Goal: Task Accomplishment & Management: Manage account settings

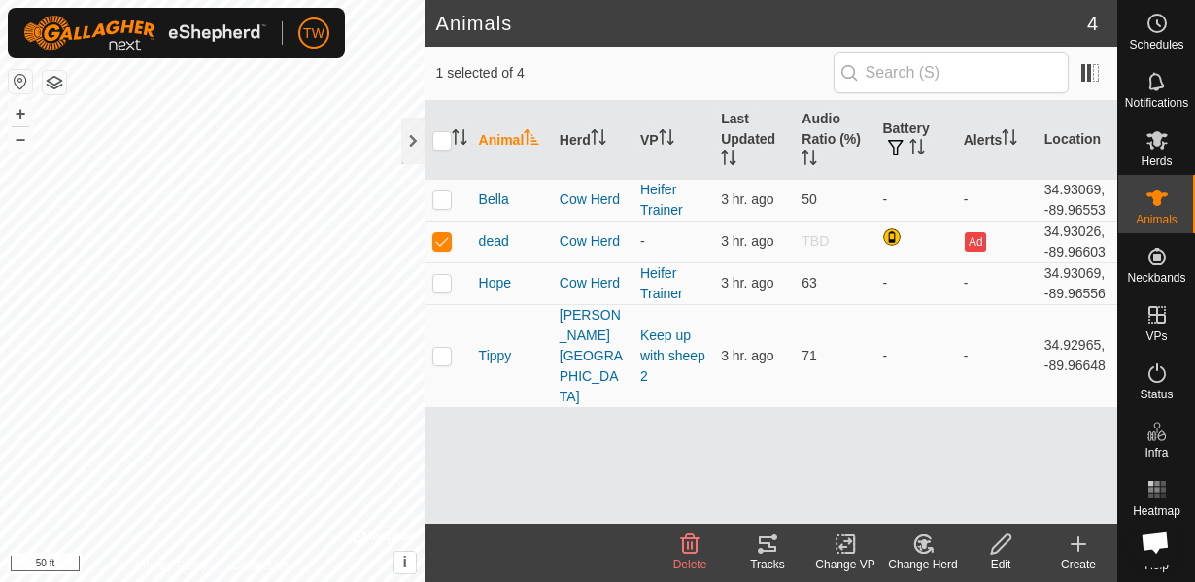
scroll to position [621, 0]
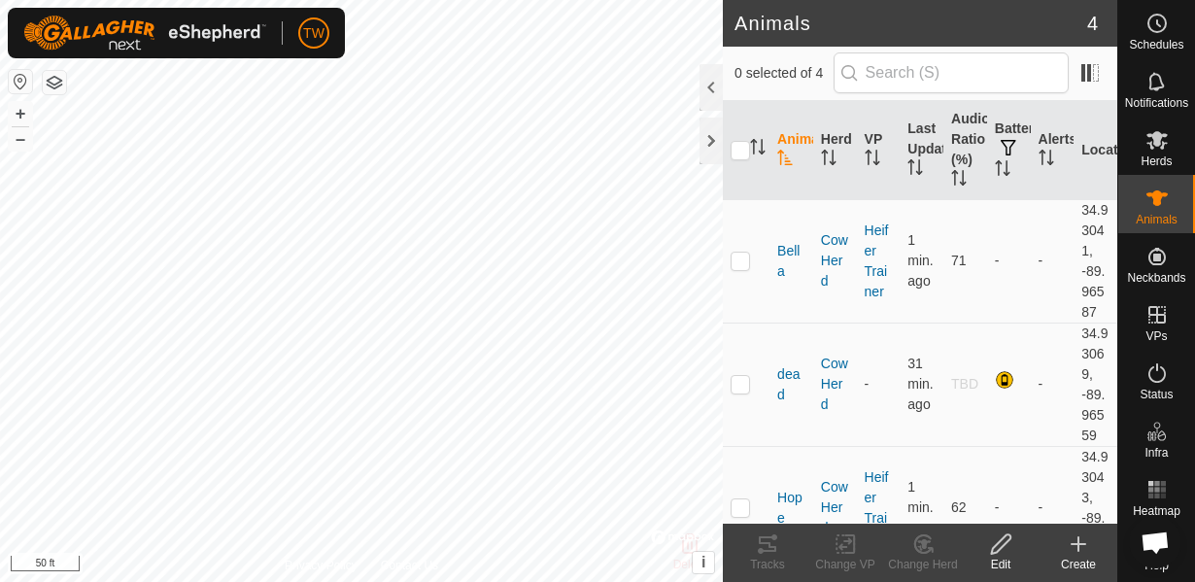
scroll to position [621, 0]
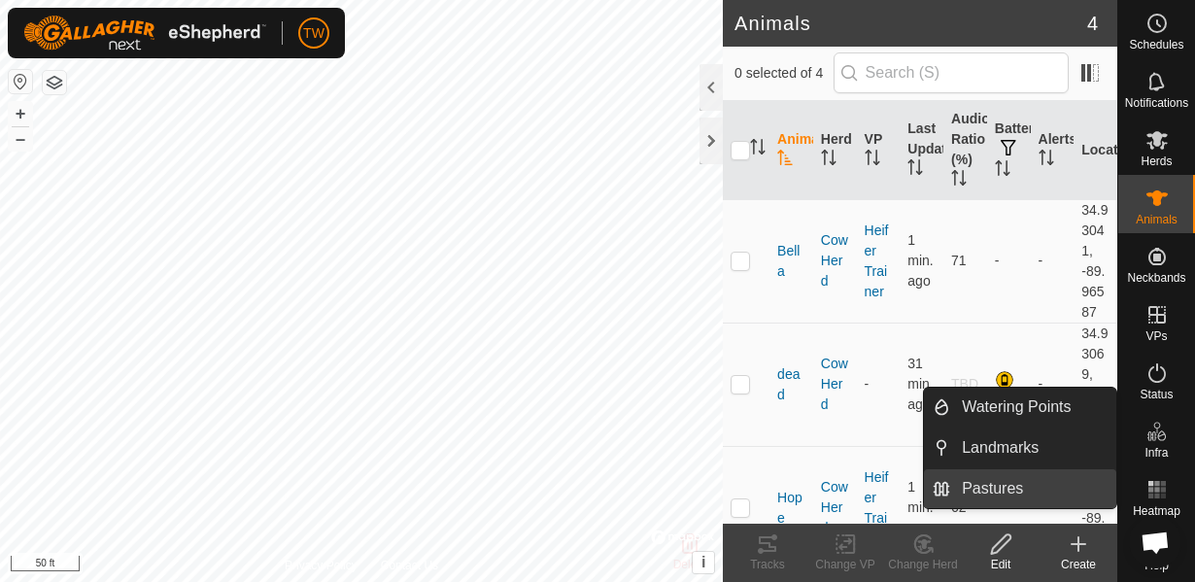
click at [999, 484] on link "Pastures" at bounding box center [1034, 488] width 166 height 39
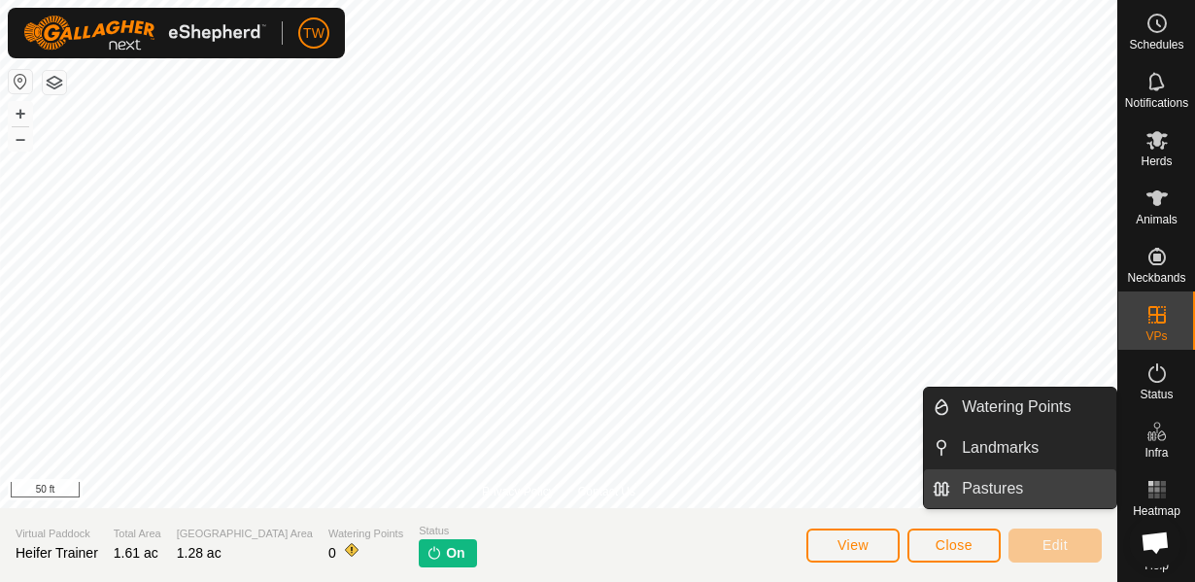
click at [1005, 497] on link "Pastures" at bounding box center [1034, 488] width 166 height 39
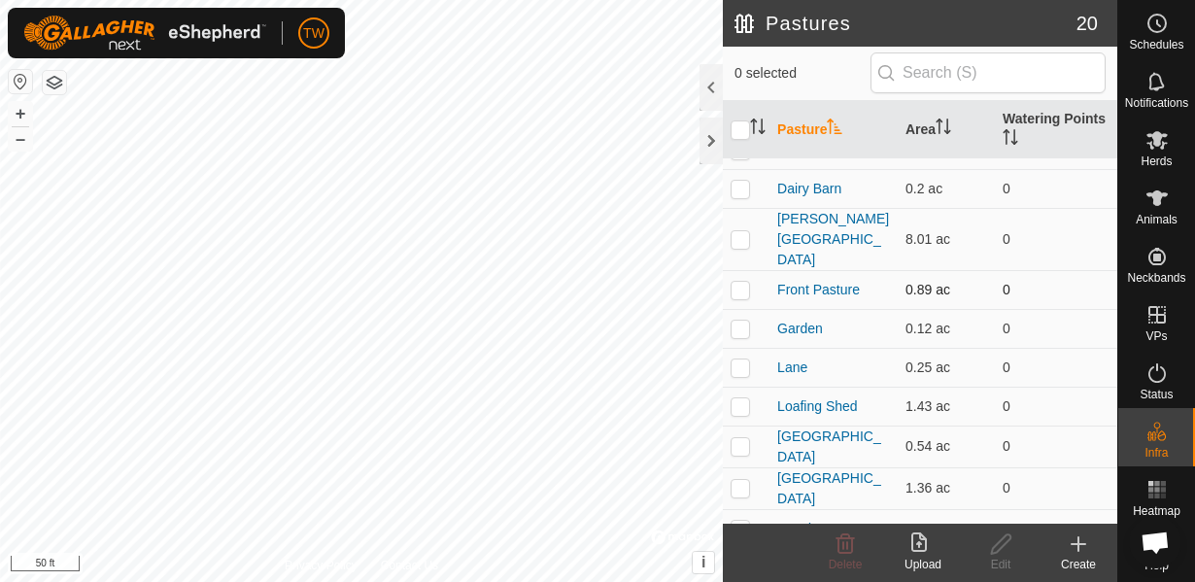
scroll to position [70, 0]
click at [747, 396] on p-checkbox at bounding box center [740, 404] width 19 height 16
checkbox input "true"
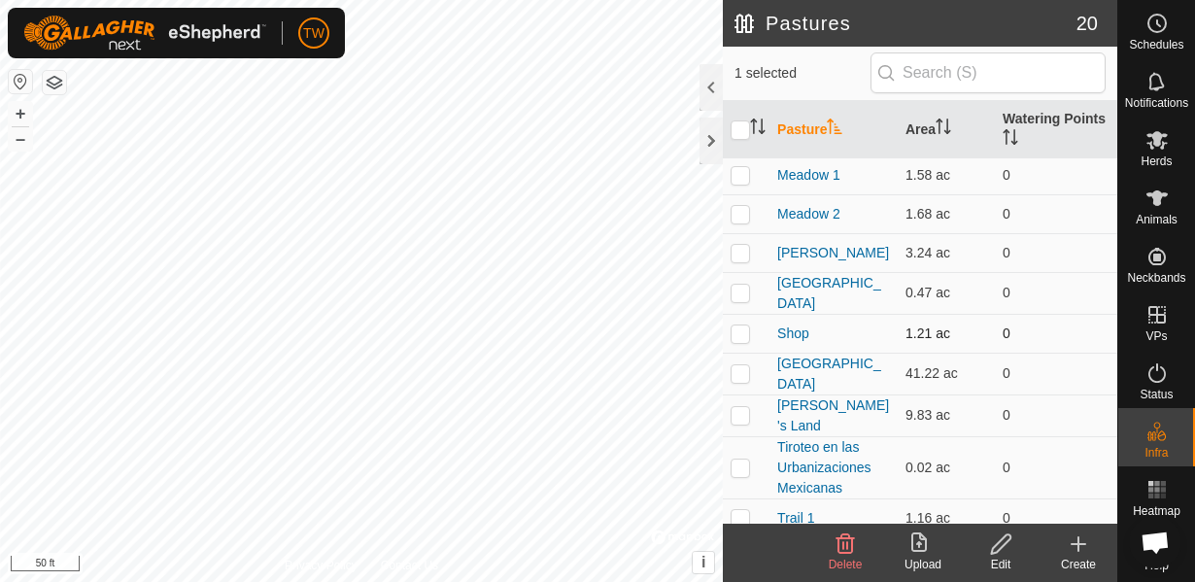
scroll to position [436, 0]
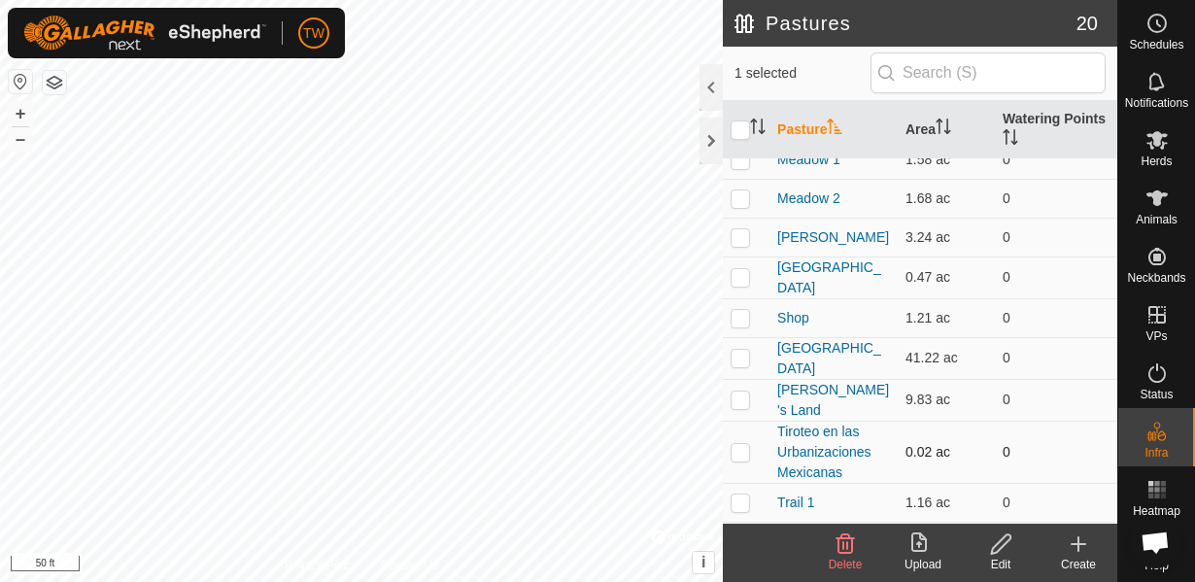
click at [744, 444] on p-checkbox at bounding box center [740, 452] width 19 height 16
click at [743, 444] on p-checkbox at bounding box center [740, 452] width 19 height 16
click at [736, 444] on p-checkbox at bounding box center [740, 452] width 19 height 16
checkbox input "true"
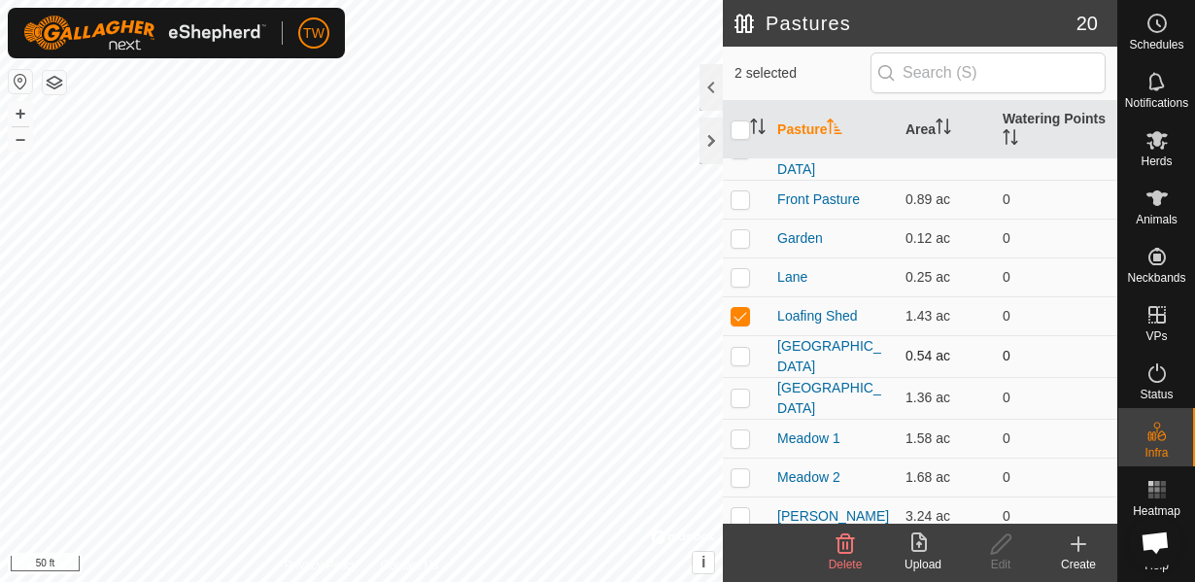
scroll to position [156, 0]
click at [743, 309] on p-checkbox at bounding box center [740, 317] width 19 height 16
checkbox input "false"
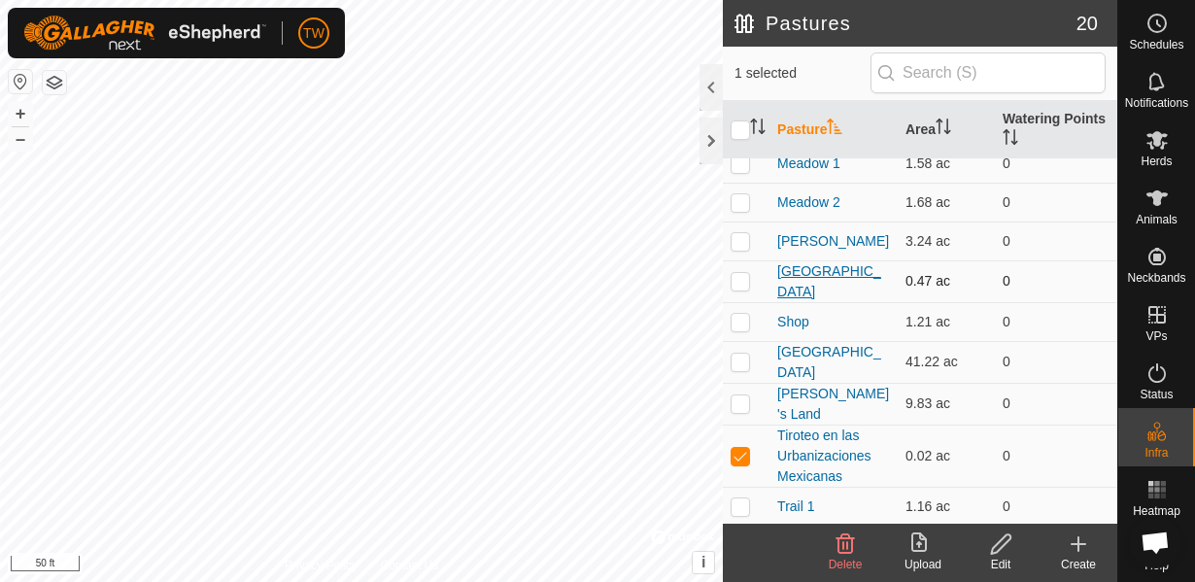
scroll to position [436, 0]
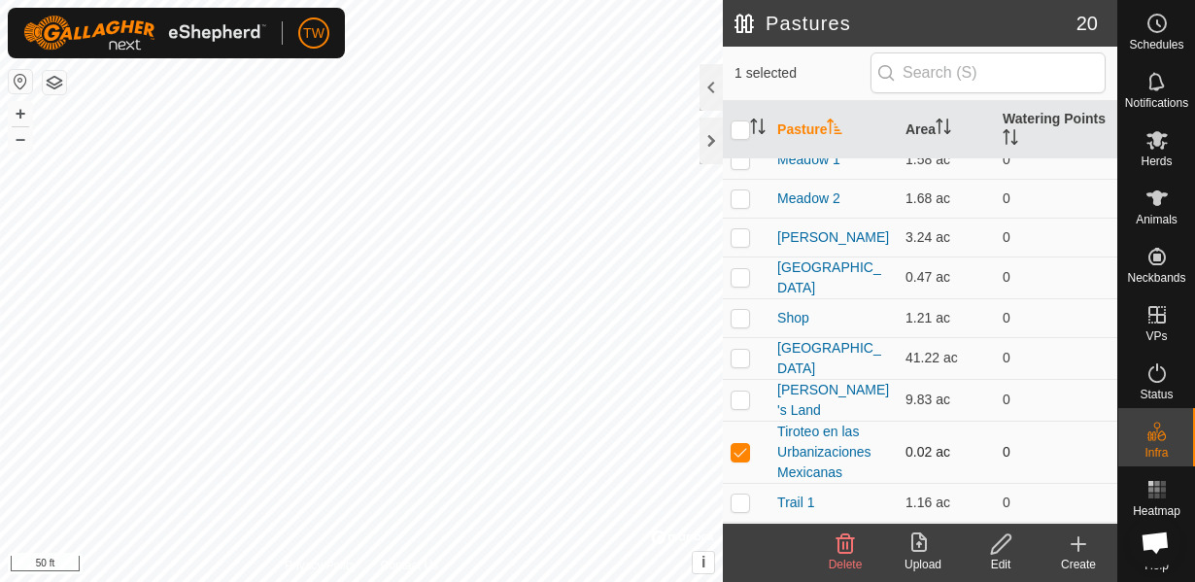
click at [735, 444] on p-checkbox at bounding box center [740, 452] width 19 height 16
checkbox input "false"
click at [742, 534] on p-checkbox at bounding box center [740, 542] width 19 height 16
checkbox input "true"
click at [1005, 545] on icon at bounding box center [1001, 544] width 24 height 23
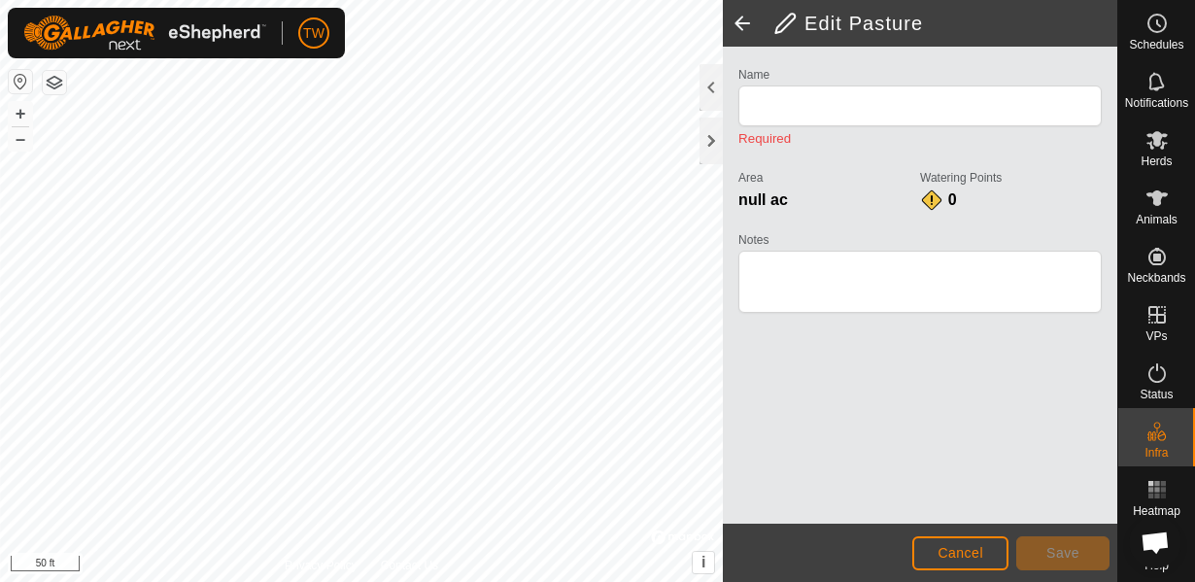
type input "Triangulo"
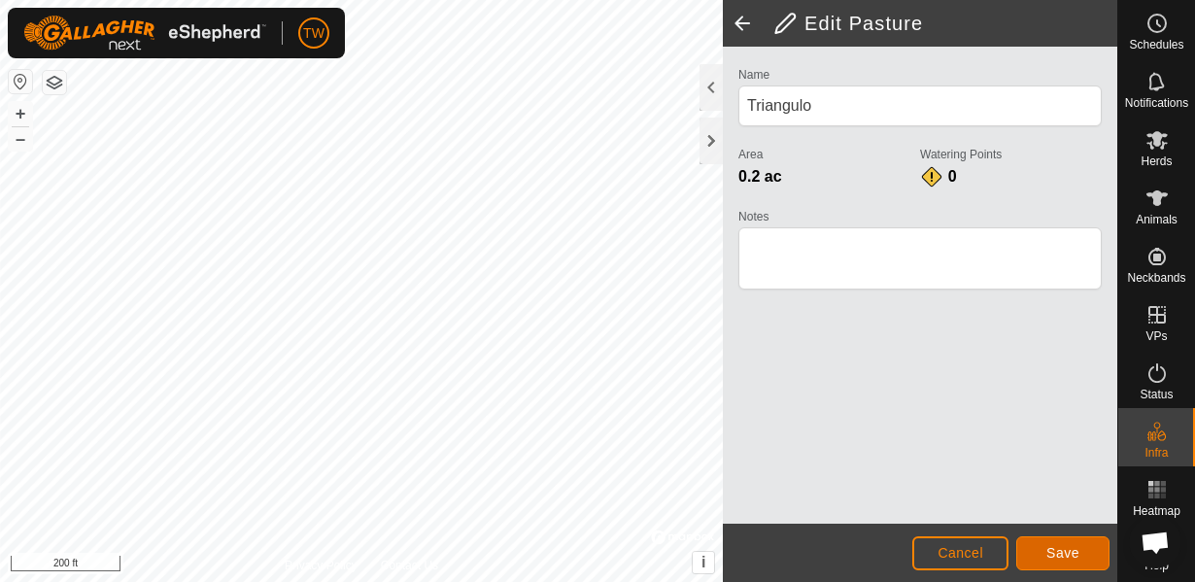
click at [1061, 548] on span "Save" at bounding box center [1063, 553] width 33 height 16
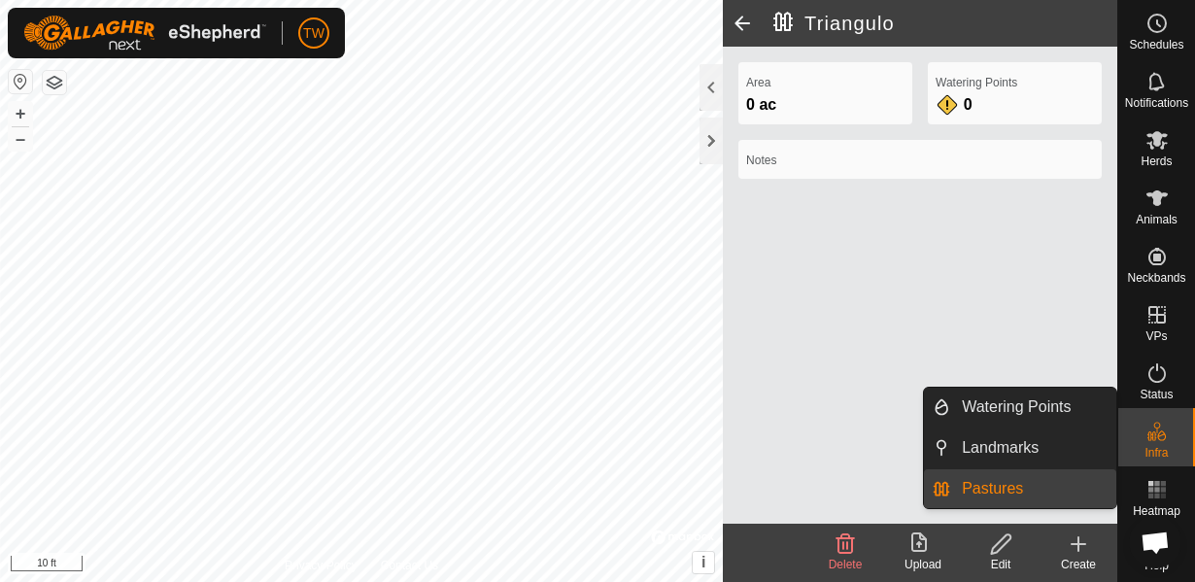
click at [1011, 482] on link "Pastures" at bounding box center [1034, 488] width 166 height 39
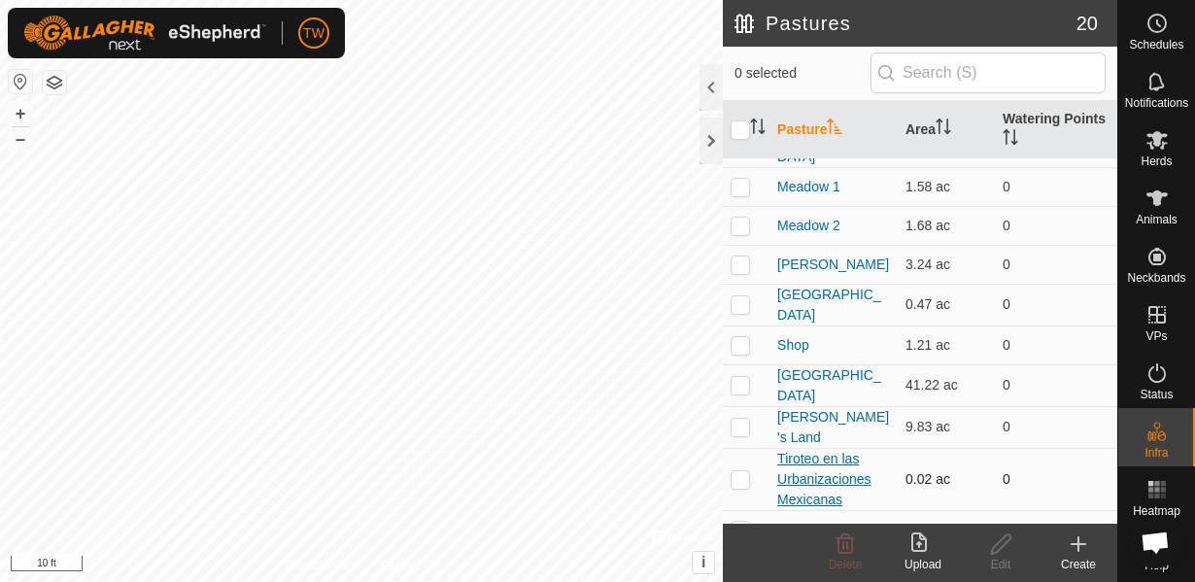
scroll to position [436, 0]
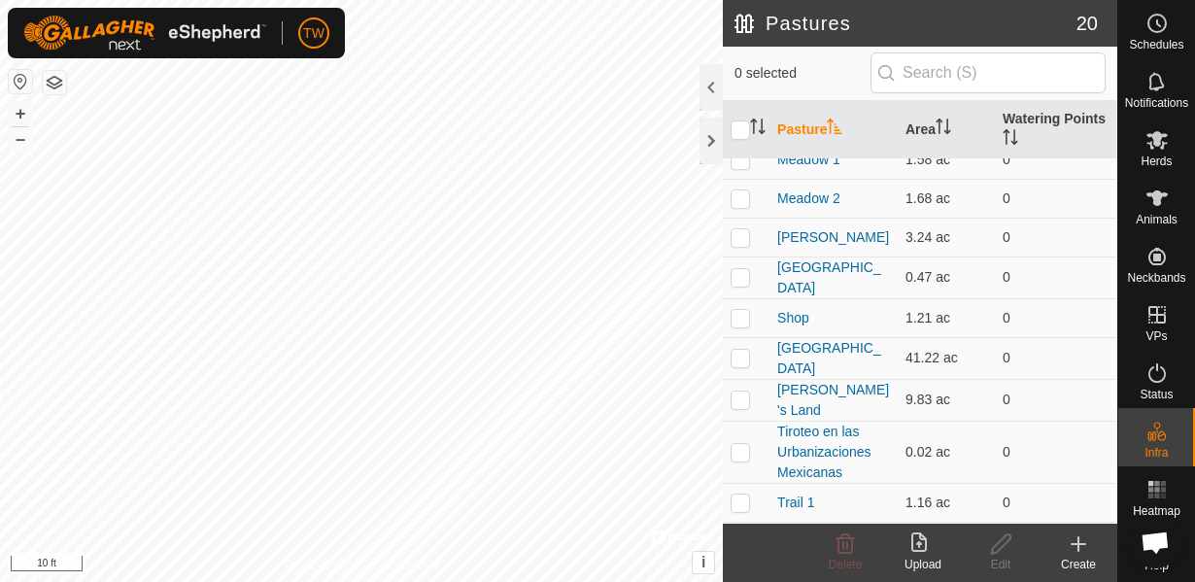
click at [747, 534] on p-checkbox at bounding box center [740, 542] width 19 height 16
checkbox input "true"
click at [1003, 555] on div "Edit" at bounding box center [1001, 553] width 78 height 58
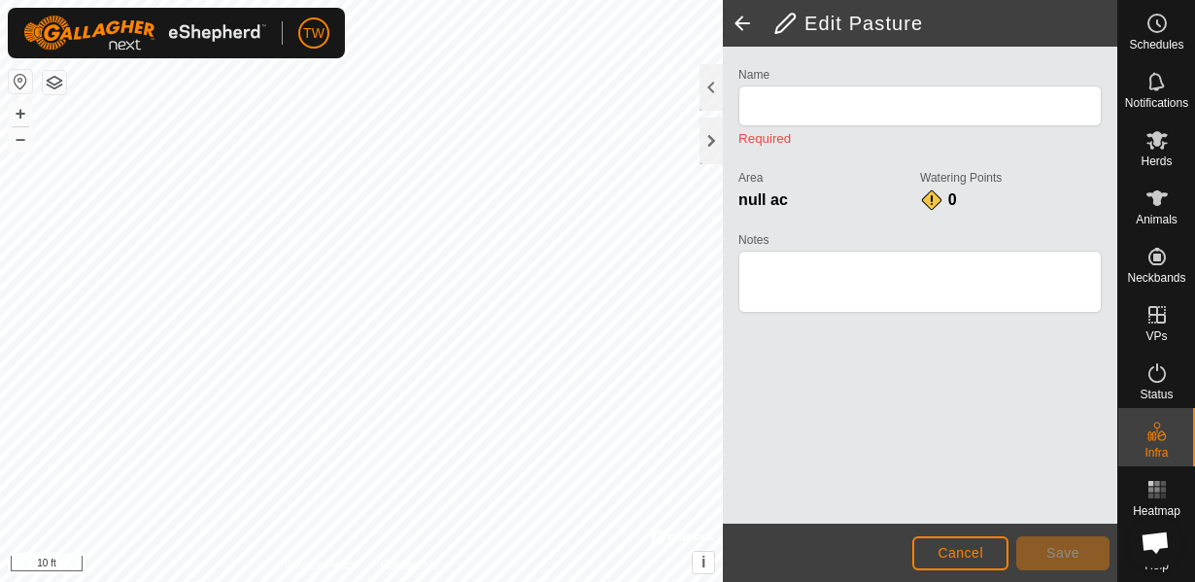
type input "Triangulo"
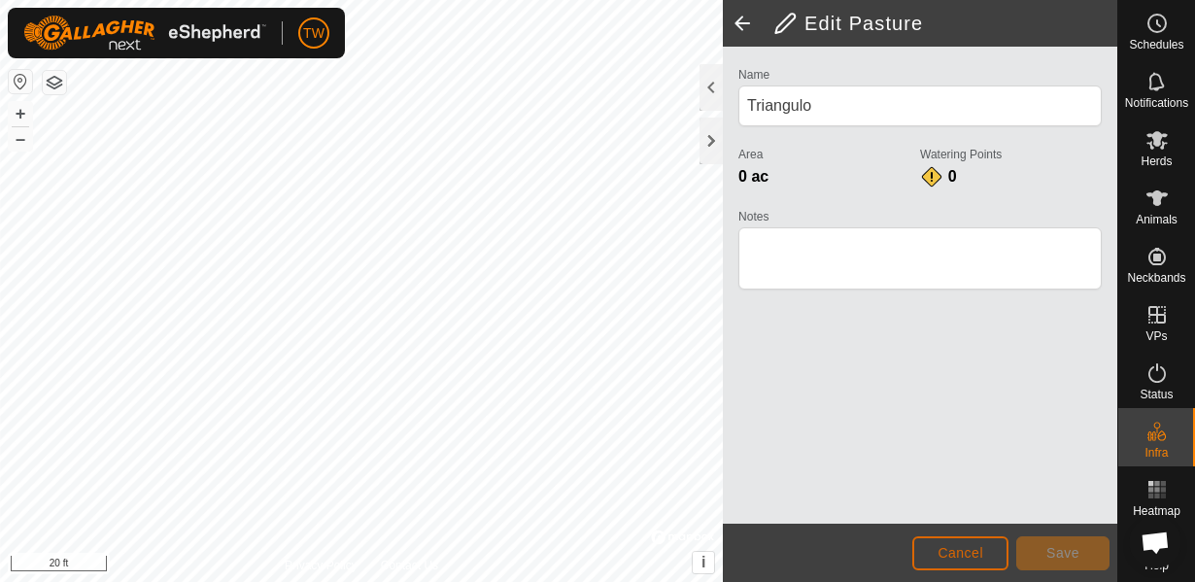
click at [978, 550] on span "Cancel" at bounding box center [961, 553] width 46 height 16
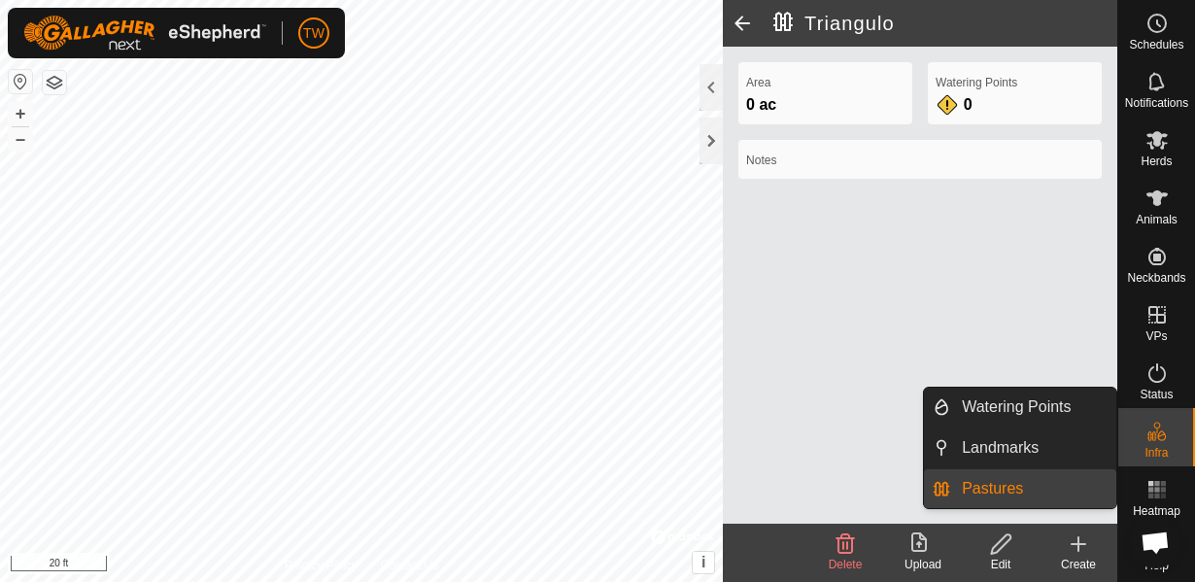
click at [965, 487] on link "Pastures" at bounding box center [1034, 488] width 166 height 39
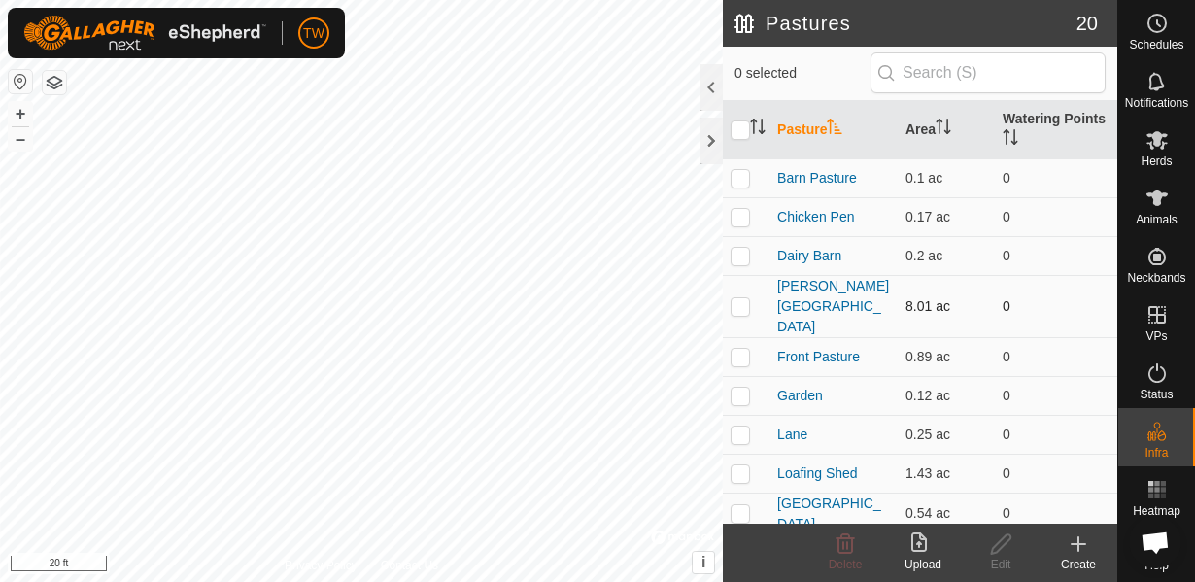
click at [745, 298] on p-checkbox at bounding box center [740, 306] width 19 height 16
checkbox input "true"
click at [1001, 548] on icon at bounding box center [1001, 544] width 24 height 23
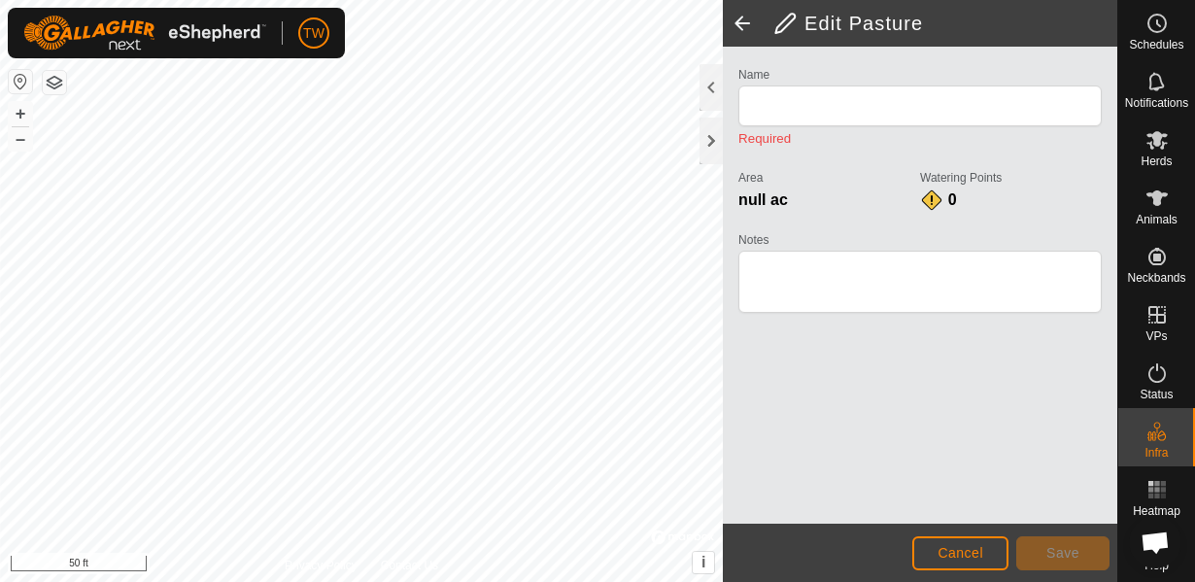
type input "[PERSON_NAME][GEOGRAPHIC_DATA]"
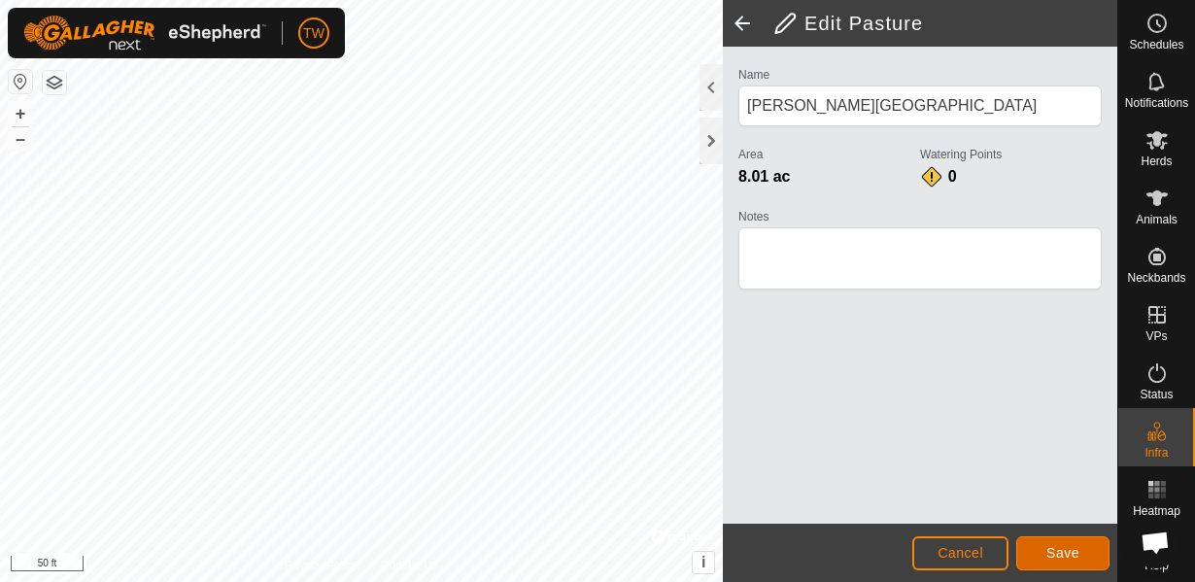
click at [1080, 560] on button "Save" at bounding box center [1063, 554] width 93 height 34
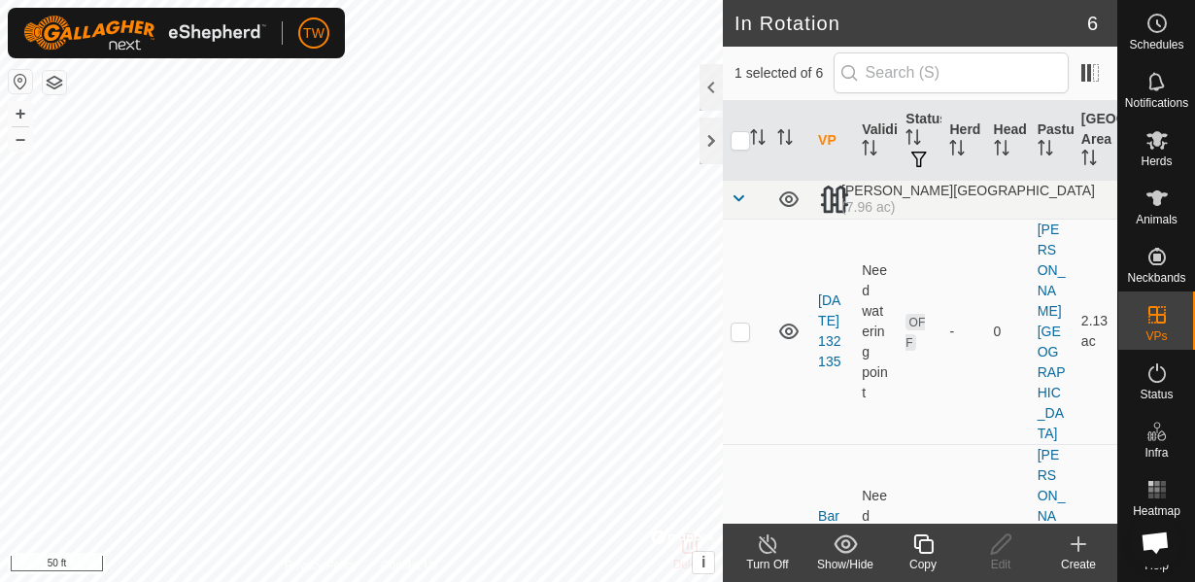
checkbox input "false"
click at [712, 132] on div at bounding box center [711, 141] width 23 height 47
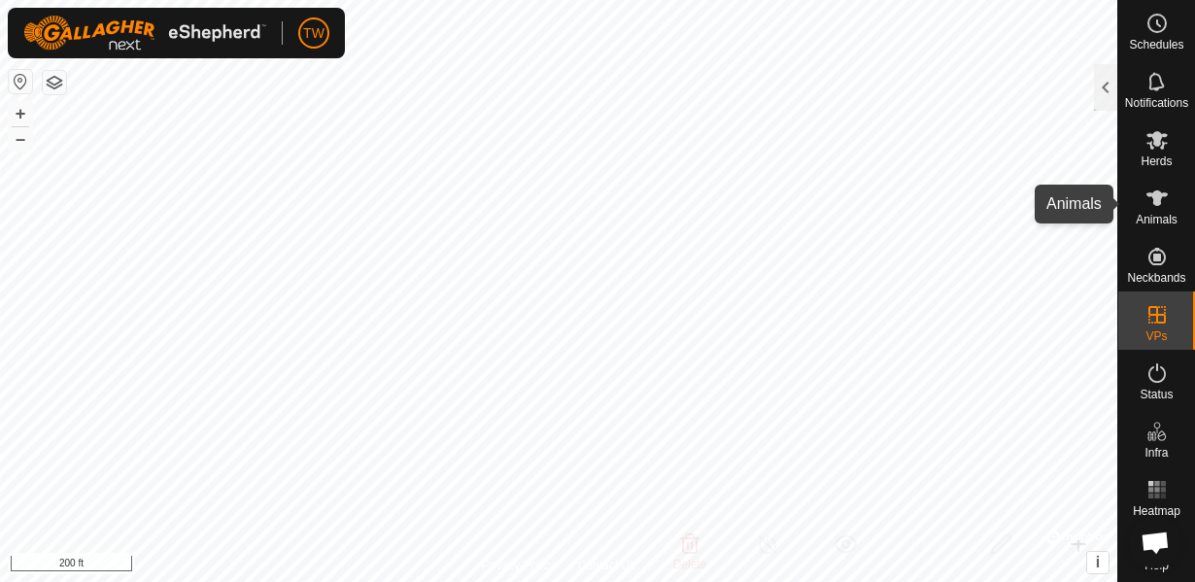
click at [1180, 202] on div "Animals" at bounding box center [1157, 204] width 77 height 58
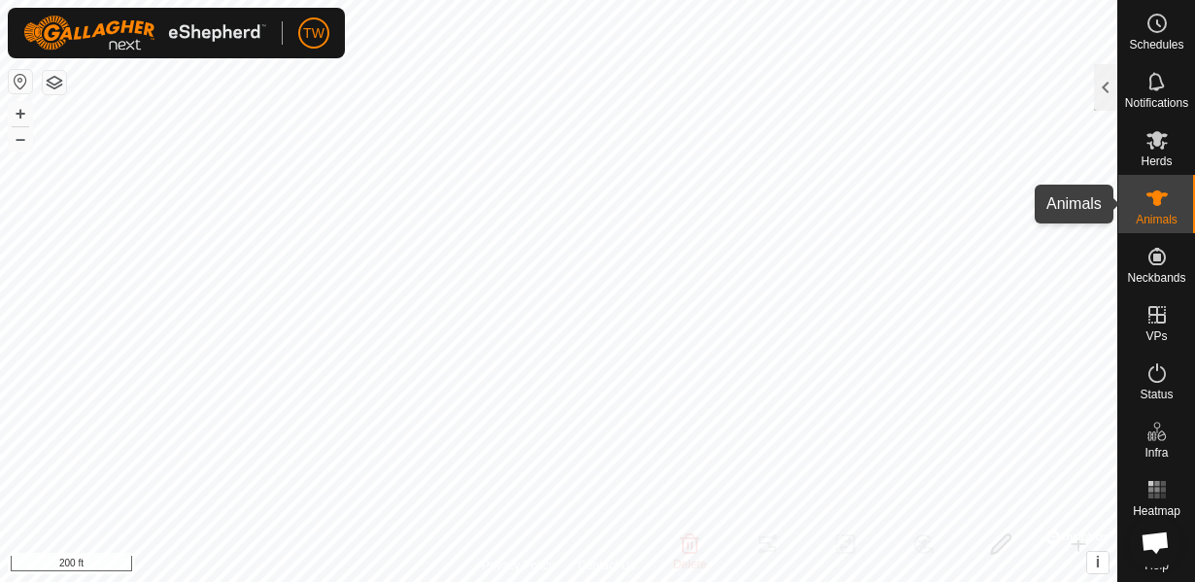
click at [1162, 195] on icon at bounding box center [1157, 199] width 21 height 16
click at [1161, 195] on icon at bounding box center [1157, 199] width 21 height 16
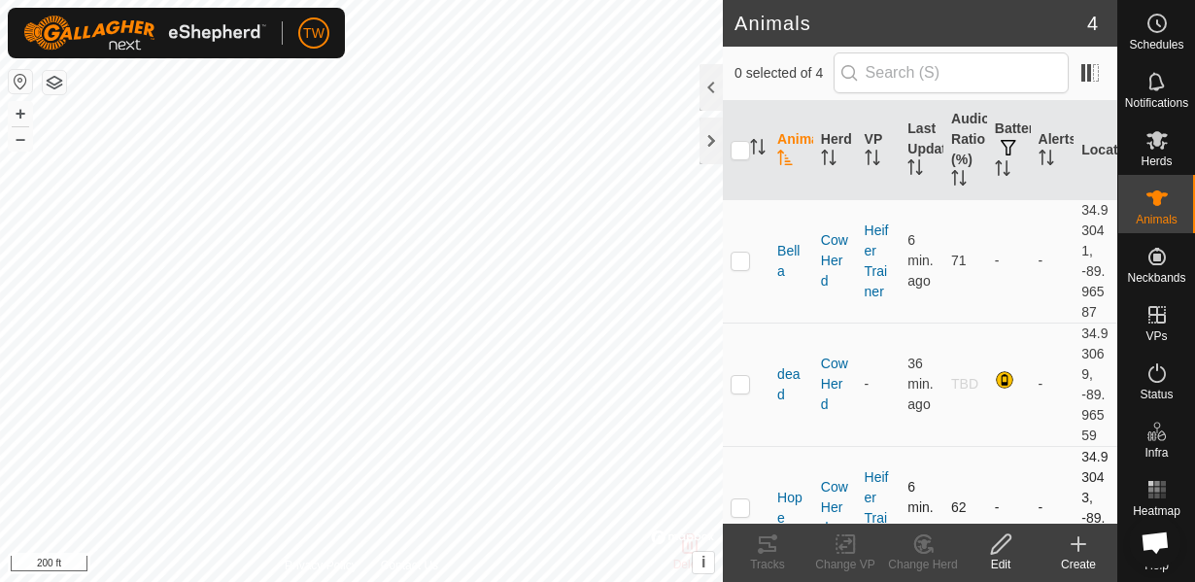
click at [740, 502] on p-checkbox at bounding box center [740, 508] width 19 height 16
checkbox input "true"
click at [769, 544] on icon at bounding box center [767, 545] width 17 height 16
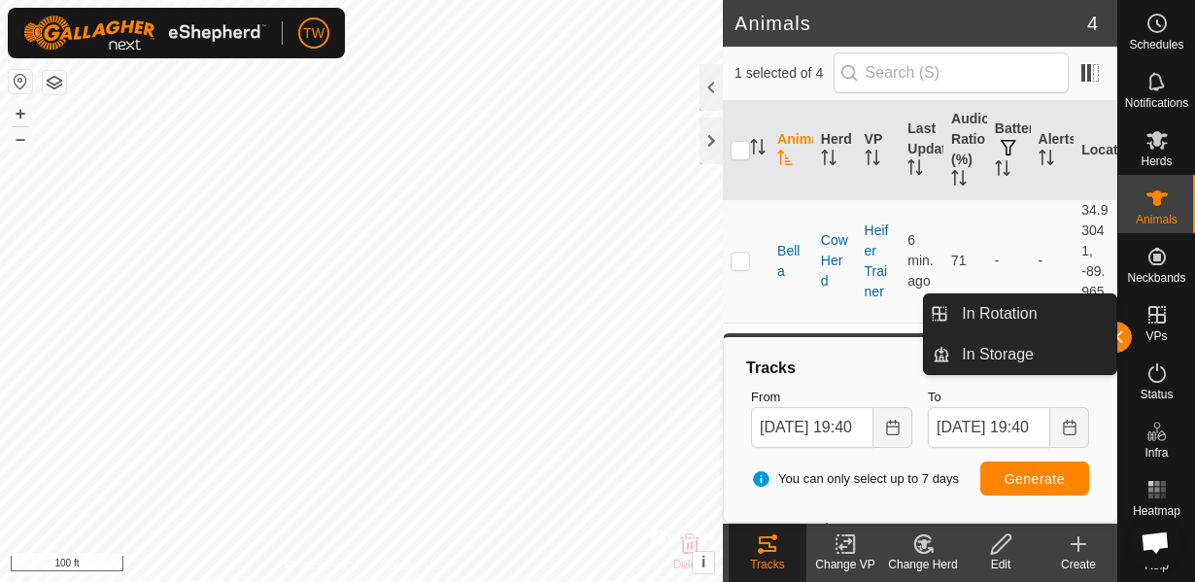
click at [1160, 317] on icon at bounding box center [1157, 314] width 23 height 23
click at [1015, 313] on link "In Rotation" at bounding box center [1034, 313] width 166 height 39
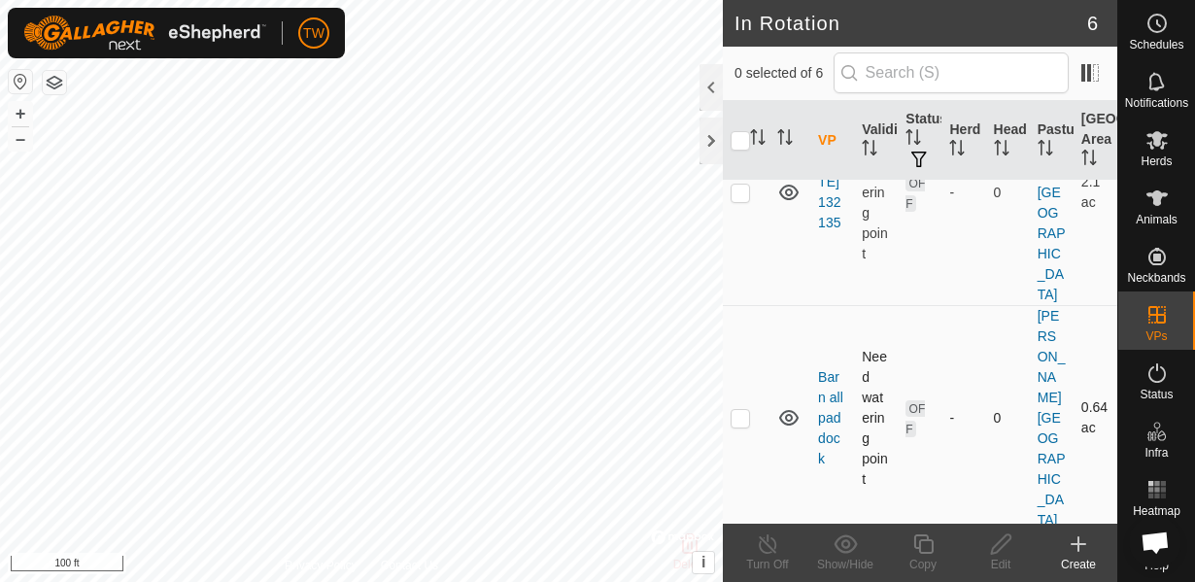
scroll to position [140, 0]
checkbox input "true"
click at [768, 548] on icon at bounding box center [768, 544] width 24 height 23
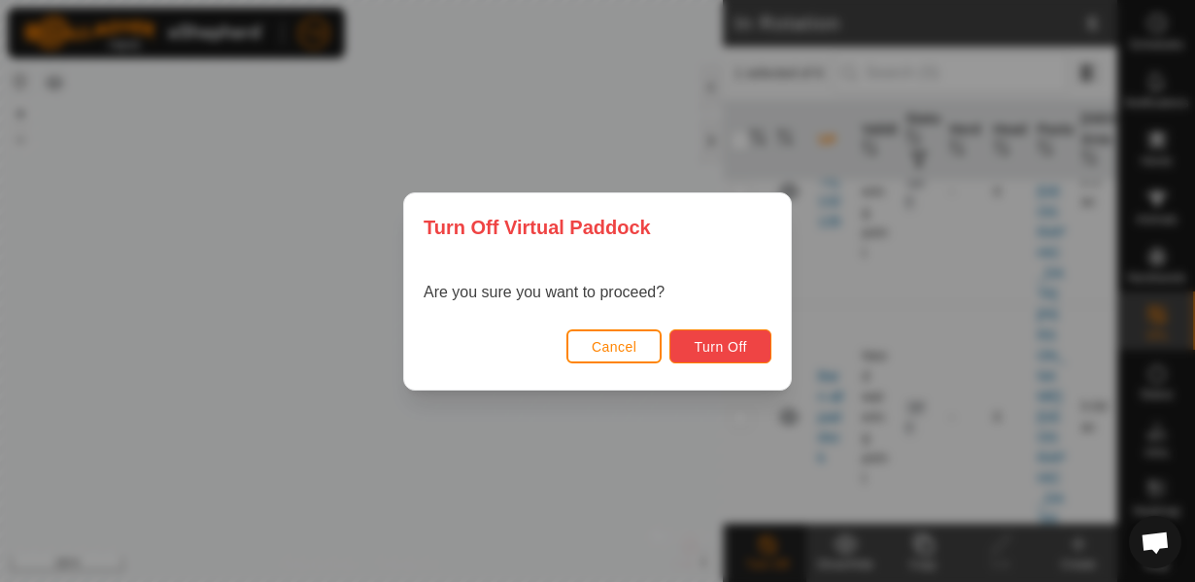
click at [727, 353] on span "Turn Off" at bounding box center [720, 347] width 53 height 16
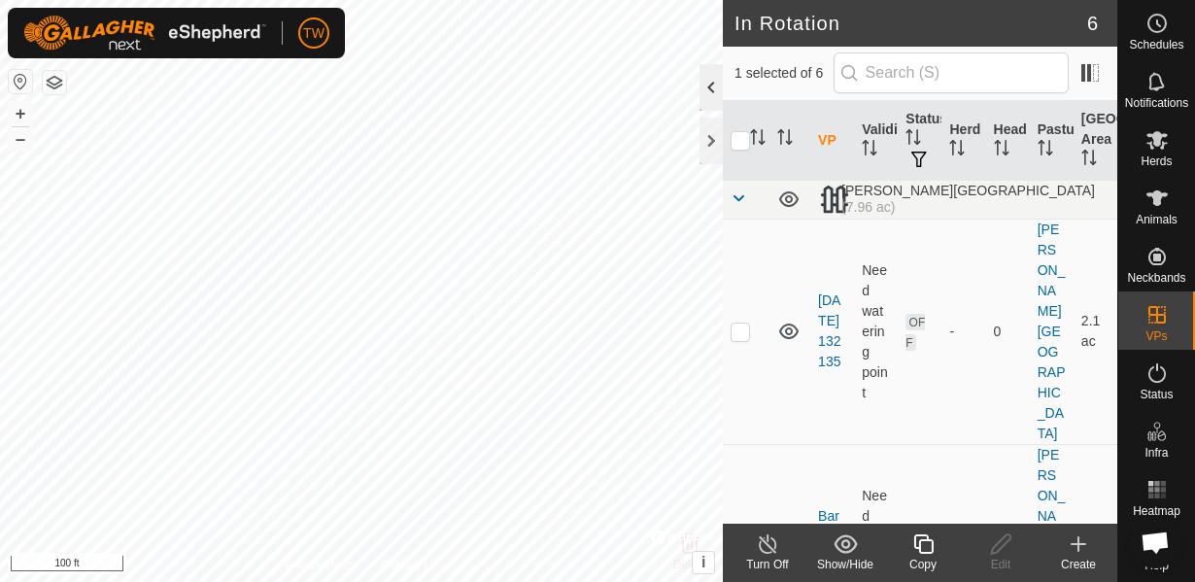
click at [710, 92] on div at bounding box center [711, 87] width 23 height 47
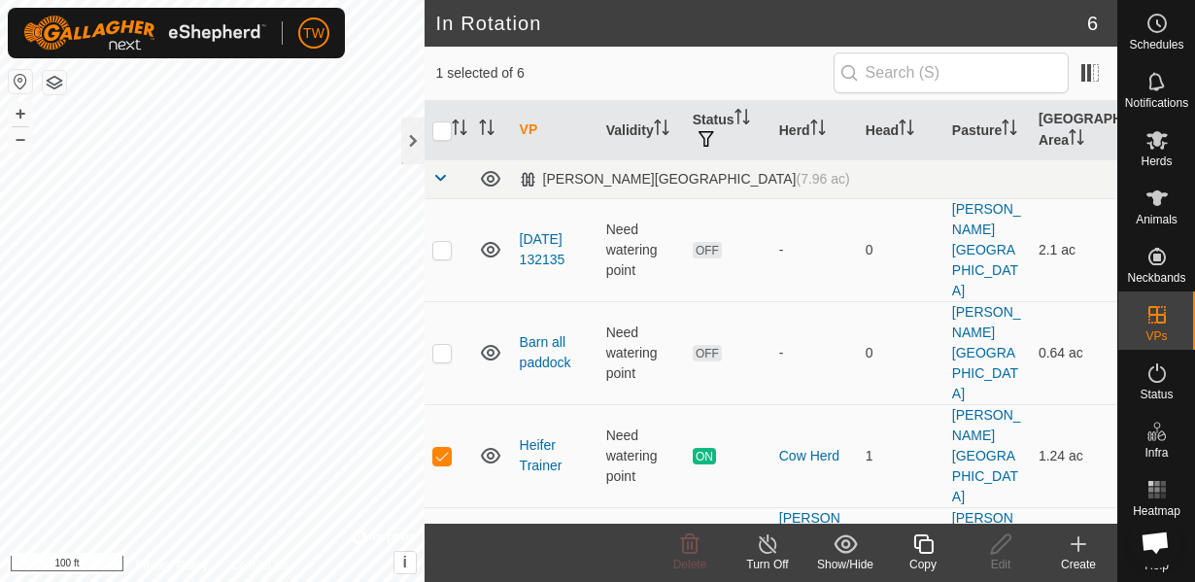
click at [761, 560] on div "Turn Off" at bounding box center [768, 564] width 78 height 17
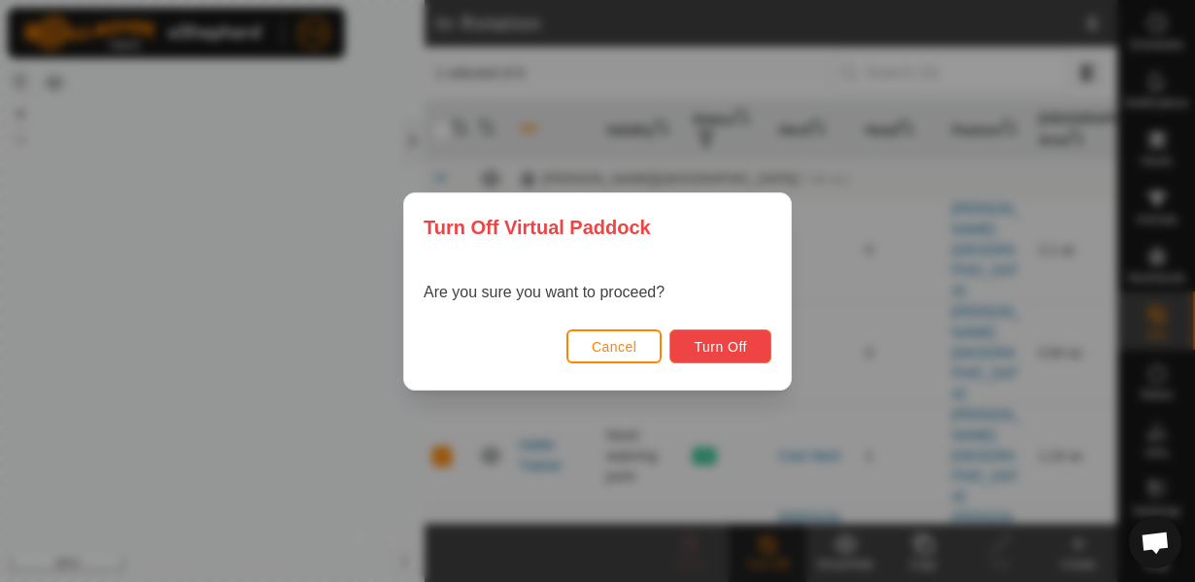
click at [721, 350] on span "Turn Off" at bounding box center [720, 347] width 53 height 16
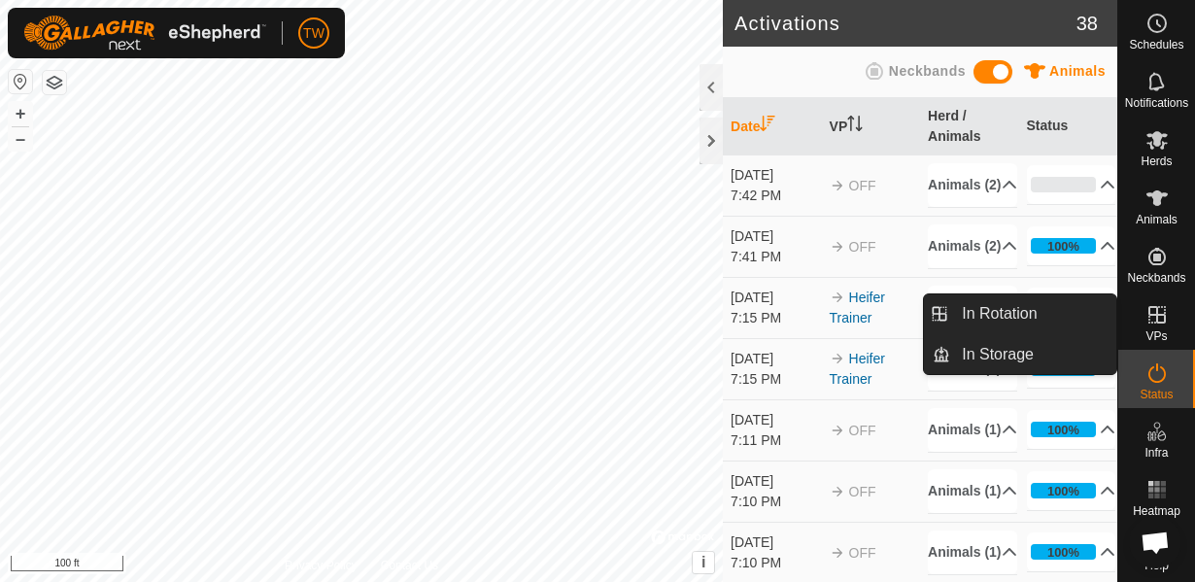
click at [1167, 330] on div "VPs" at bounding box center [1157, 321] width 77 height 58
click at [1160, 321] on icon at bounding box center [1157, 314] width 23 height 23
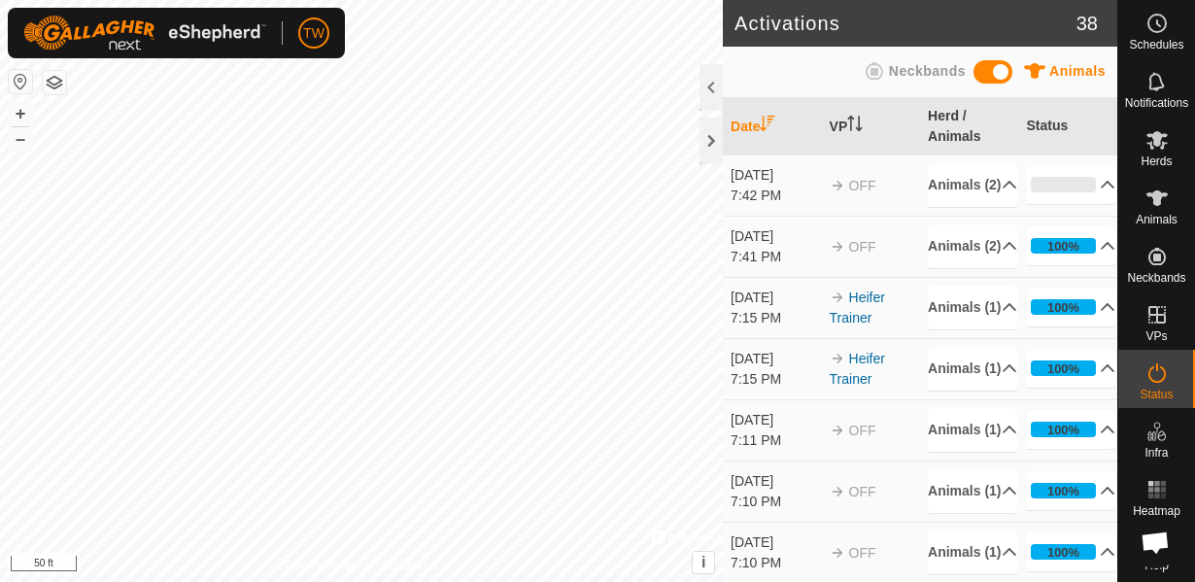
scroll to position [621, 0]
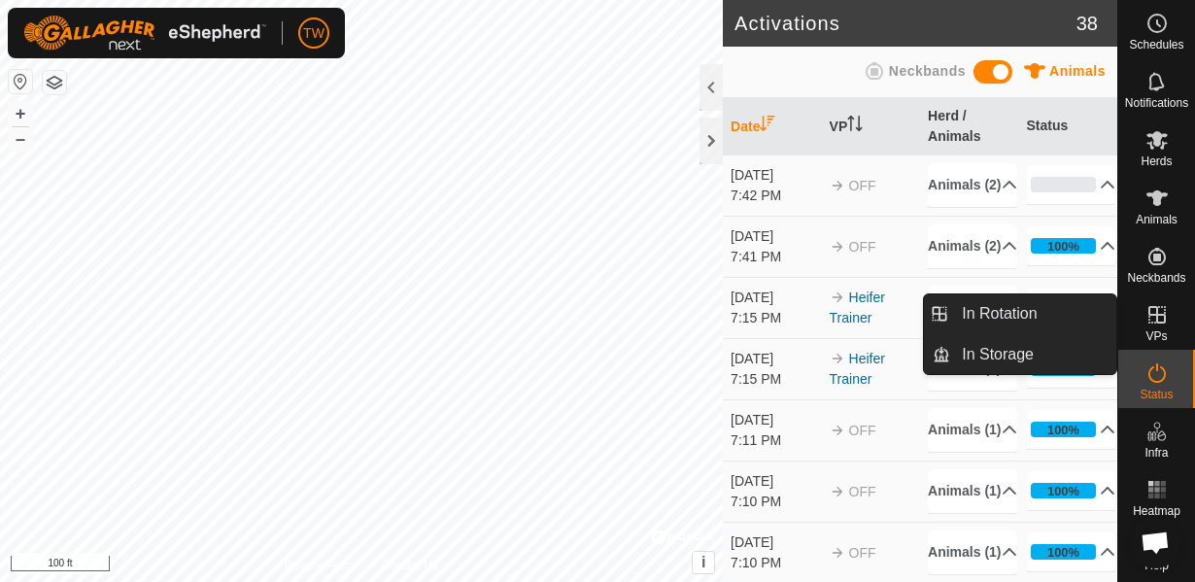
click at [1148, 317] on icon at bounding box center [1157, 314] width 23 height 23
click at [1022, 317] on link "In Rotation" at bounding box center [1034, 313] width 166 height 39
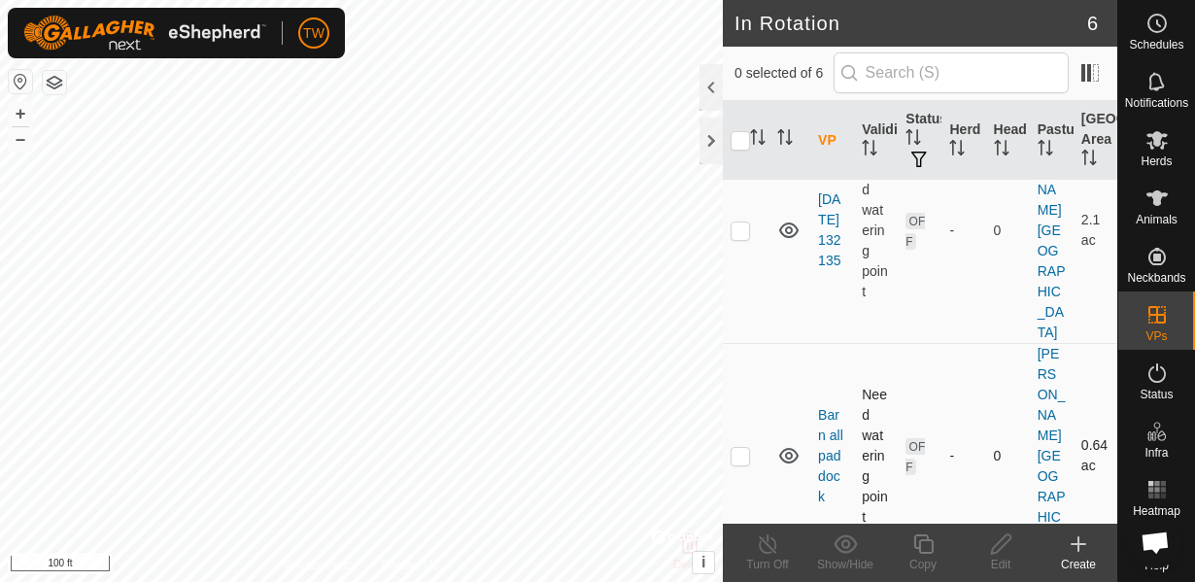
scroll to position [140, 0]
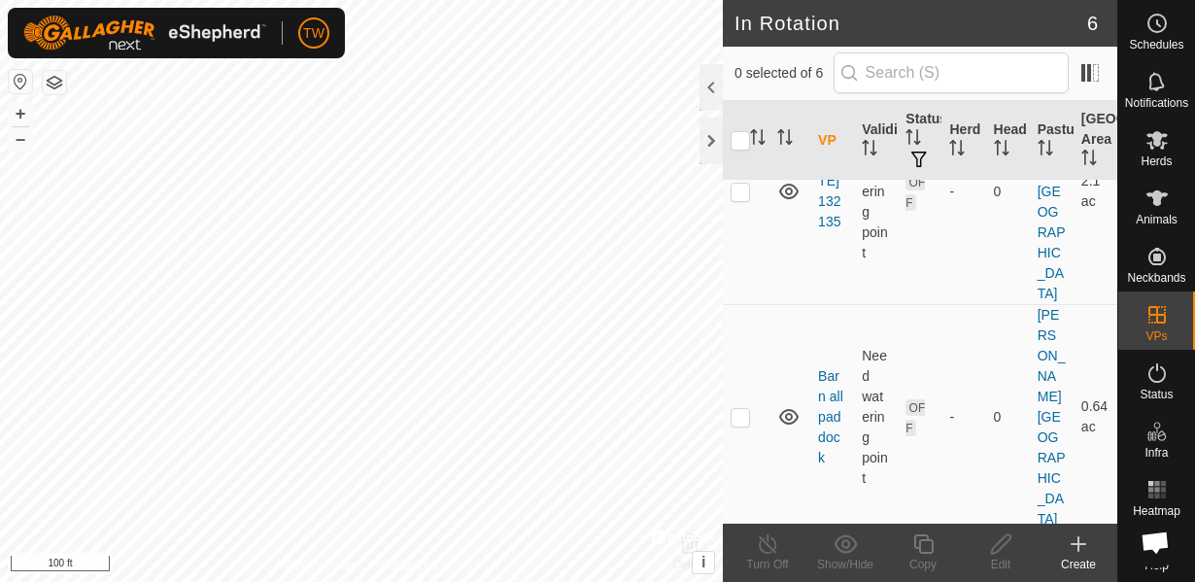
checkbox input "true"
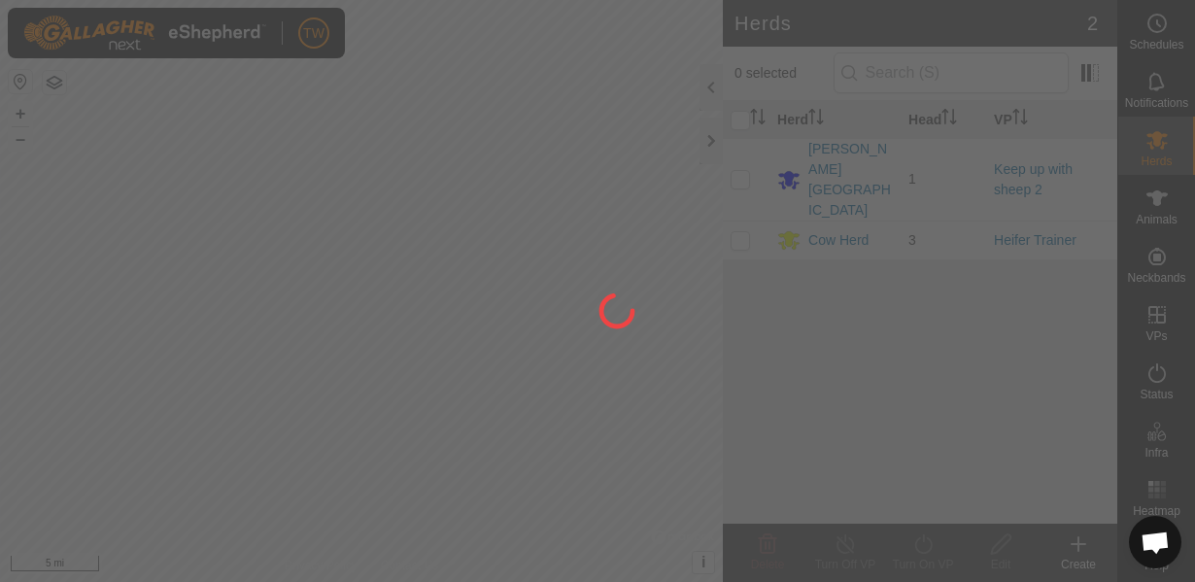
scroll to position [621, 0]
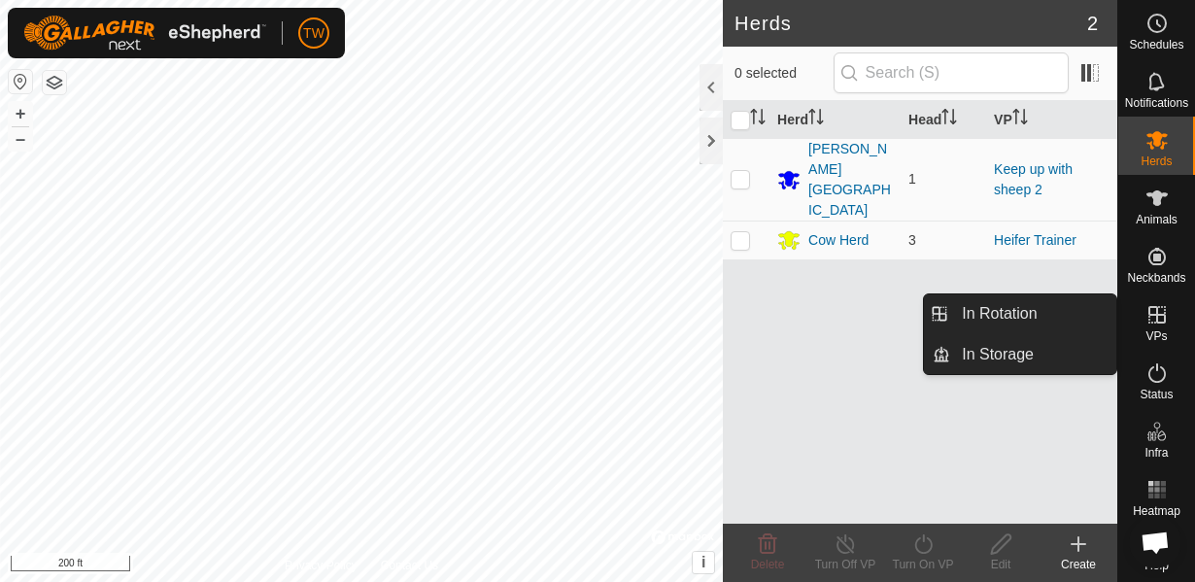
click at [1149, 307] on icon at bounding box center [1157, 314] width 17 height 17
click at [1025, 330] on link "In Rotation" at bounding box center [1034, 313] width 166 height 39
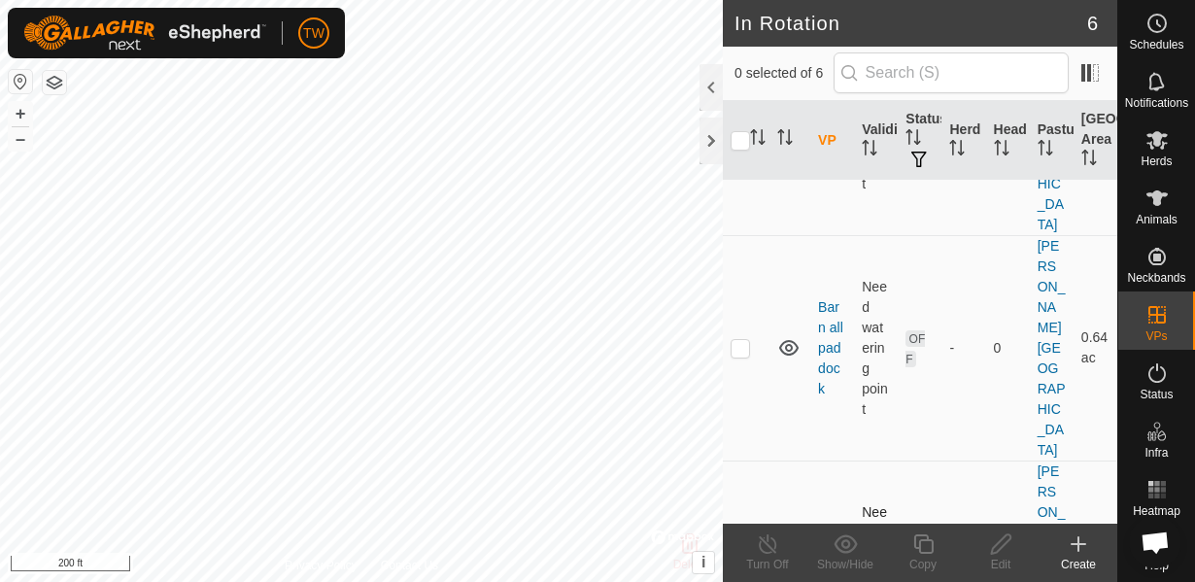
scroll to position [210, 0]
click at [1151, 202] on icon at bounding box center [1157, 198] width 23 height 23
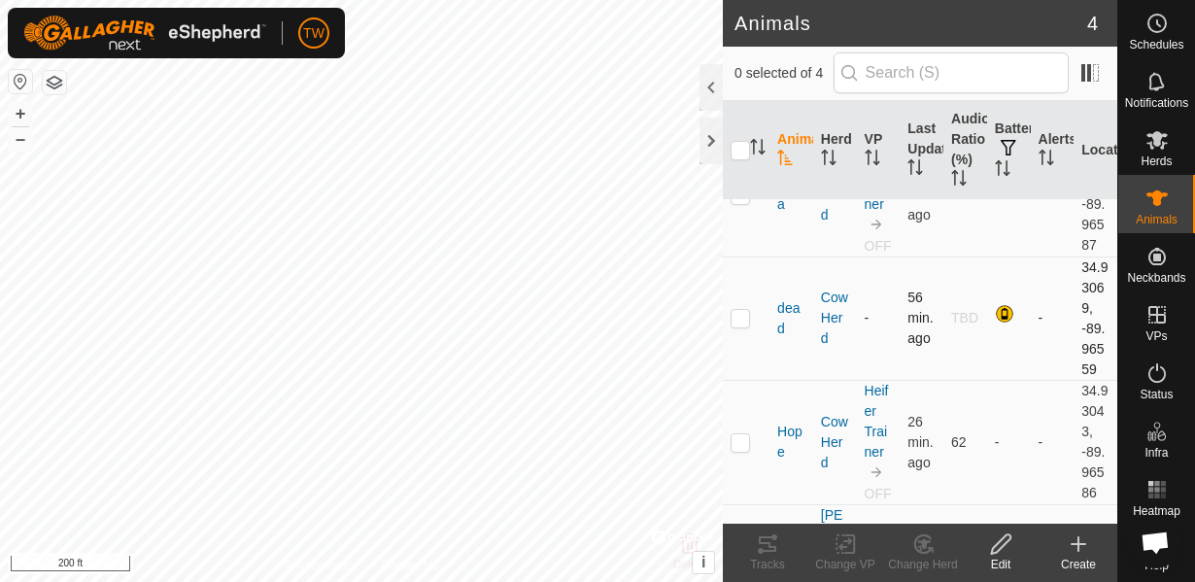
scroll to position [70, 0]
click at [742, 439] on p-checkbox at bounding box center [740, 440] width 19 height 16
checkbox input "true"
click at [849, 545] on icon at bounding box center [846, 544] width 24 height 23
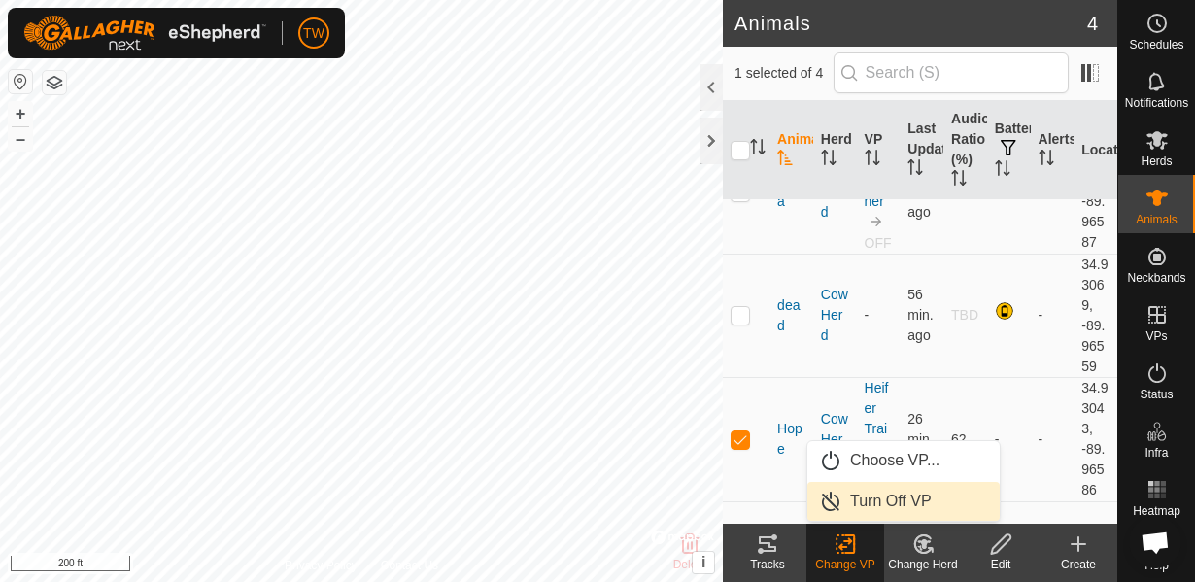
click at [862, 502] on link "Turn Off VP" at bounding box center [904, 501] width 192 height 39
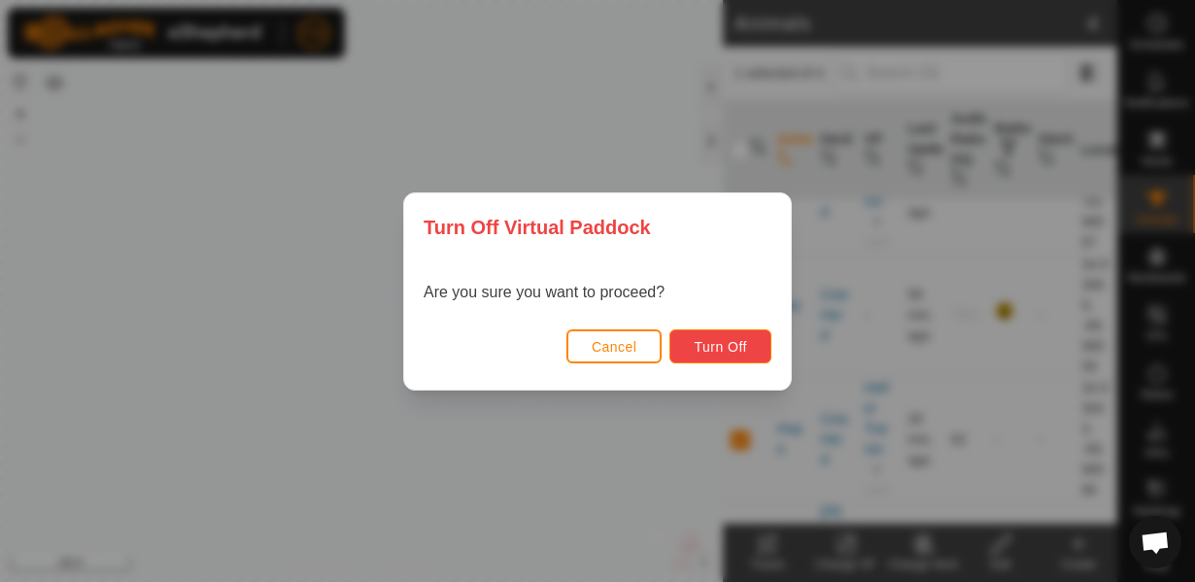
click at [722, 358] on button "Turn Off" at bounding box center [721, 346] width 102 height 34
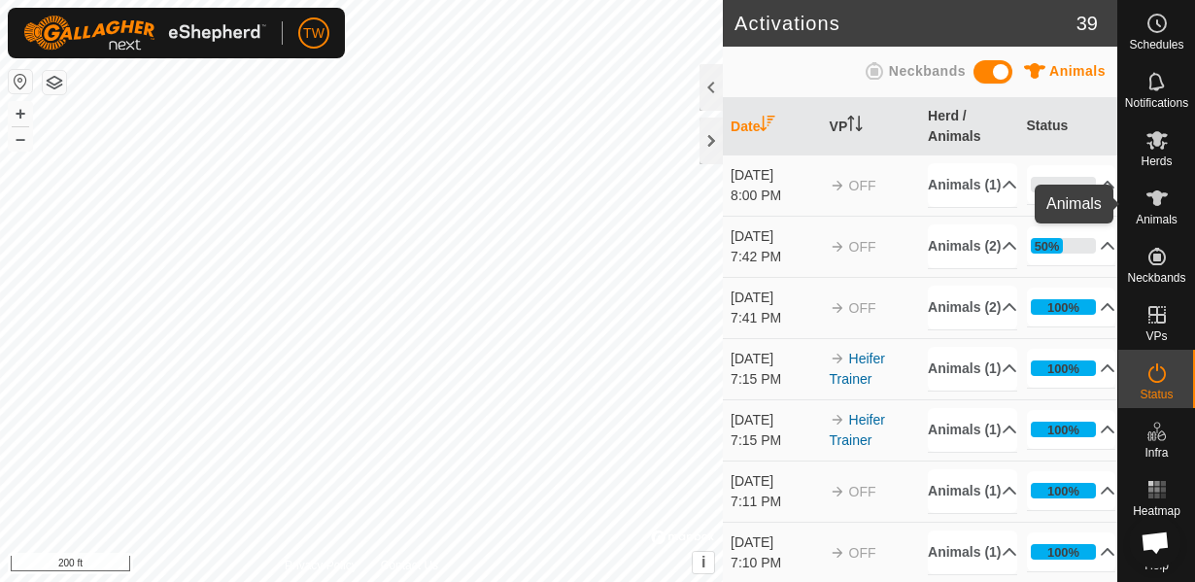
click at [1165, 200] on icon at bounding box center [1157, 198] width 23 height 23
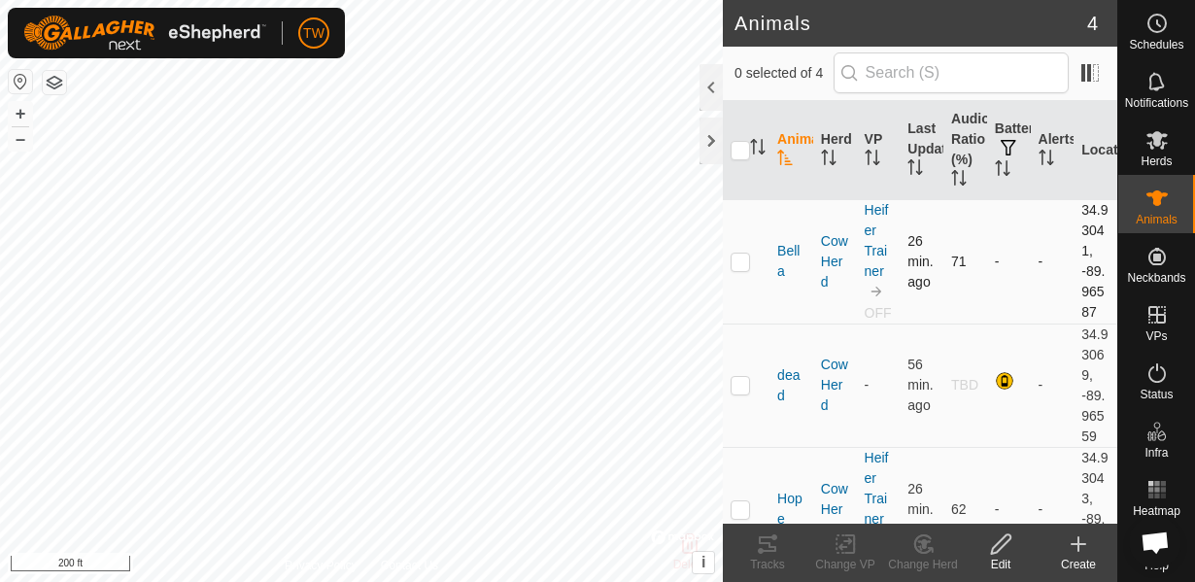
click at [744, 270] on td at bounding box center [746, 261] width 47 height 124
checkbox input "true"
click at [844, 541] on icon at bounding box center [846, 544] width 14 height 13
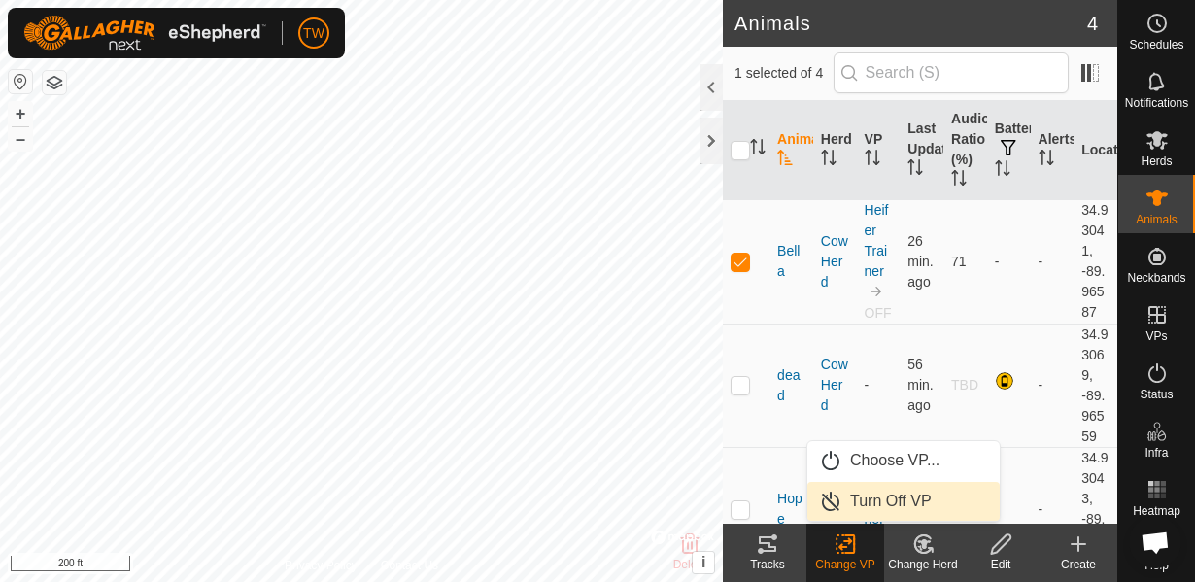
click at [873, 501] on link "Turn Off VP" at bounding box center [904, 501] width 192 height 39
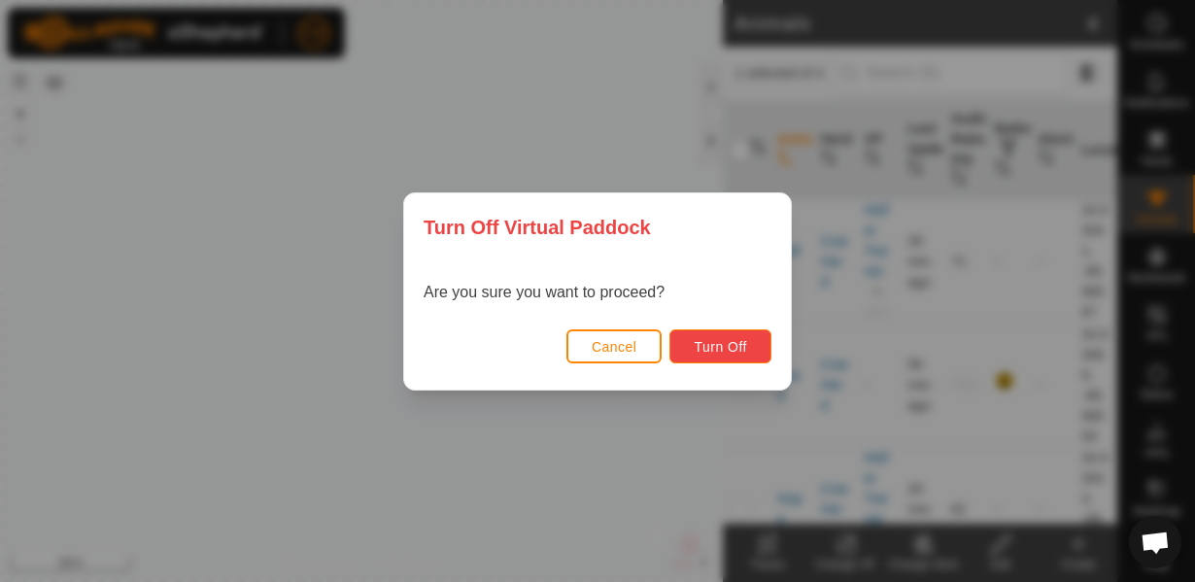
click at [708, 343] on span "Turn Off" at bounding box center [720, 347] width 53 height 16
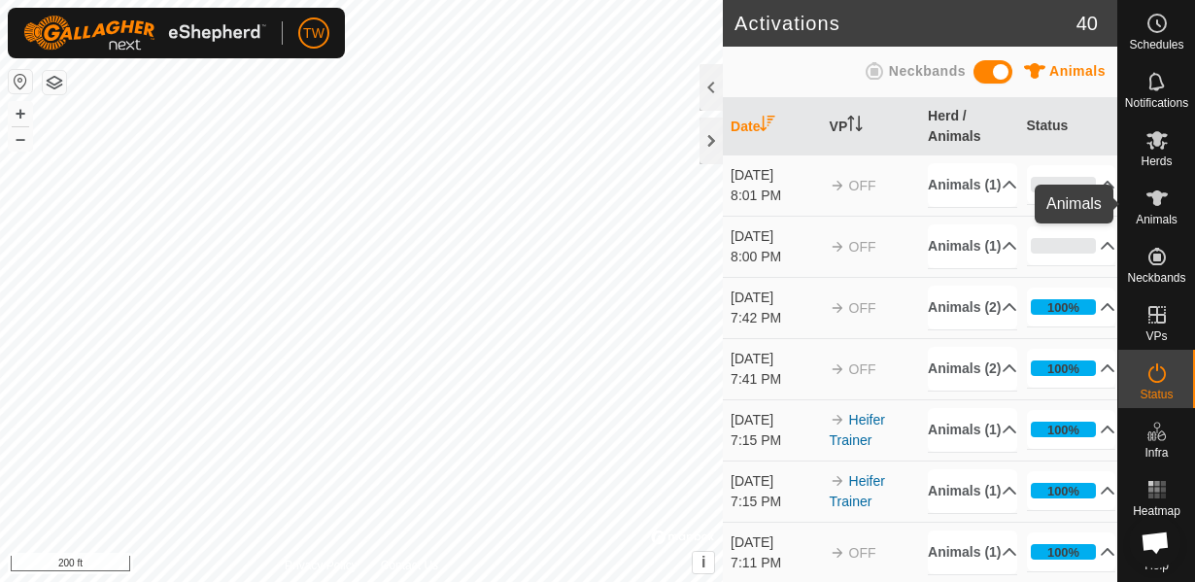
click at [1156, 219] on span "Animals" at bounding box center [1157, 220] width 42 height 12
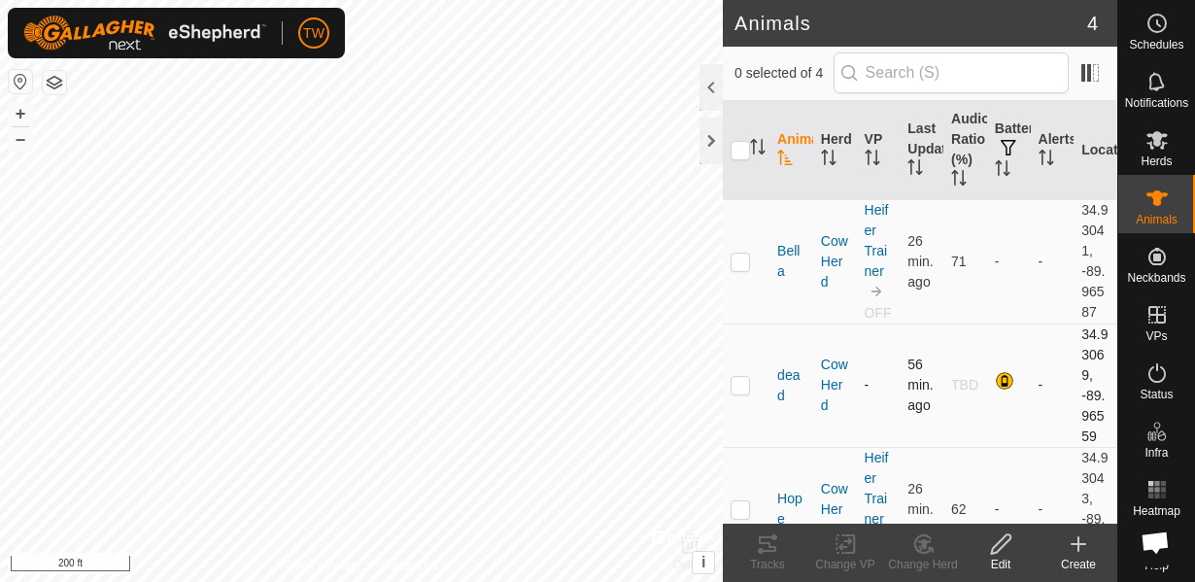
click at [744, 392] on p-checkbox at bounding box center [740, 385] width 19 height 16
checkbox input "true"
click at [851, 546] on icon at bounding box center [846, 544] width 24 height 23
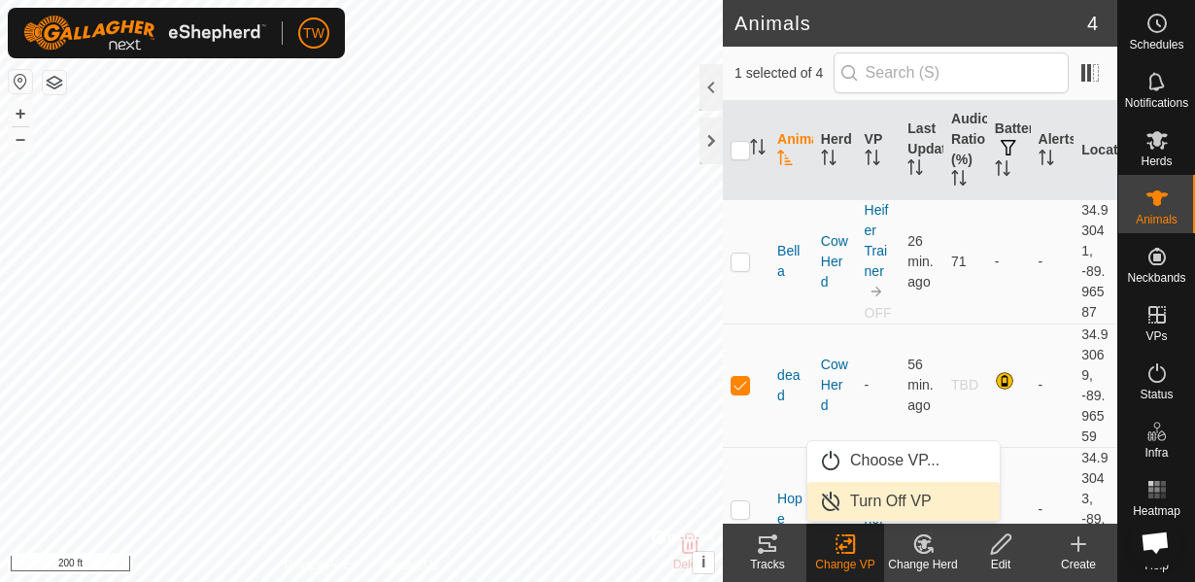
click at [878, 507] on link "Turn Off VP" at bounding box center [904, 501] width 192 height 39
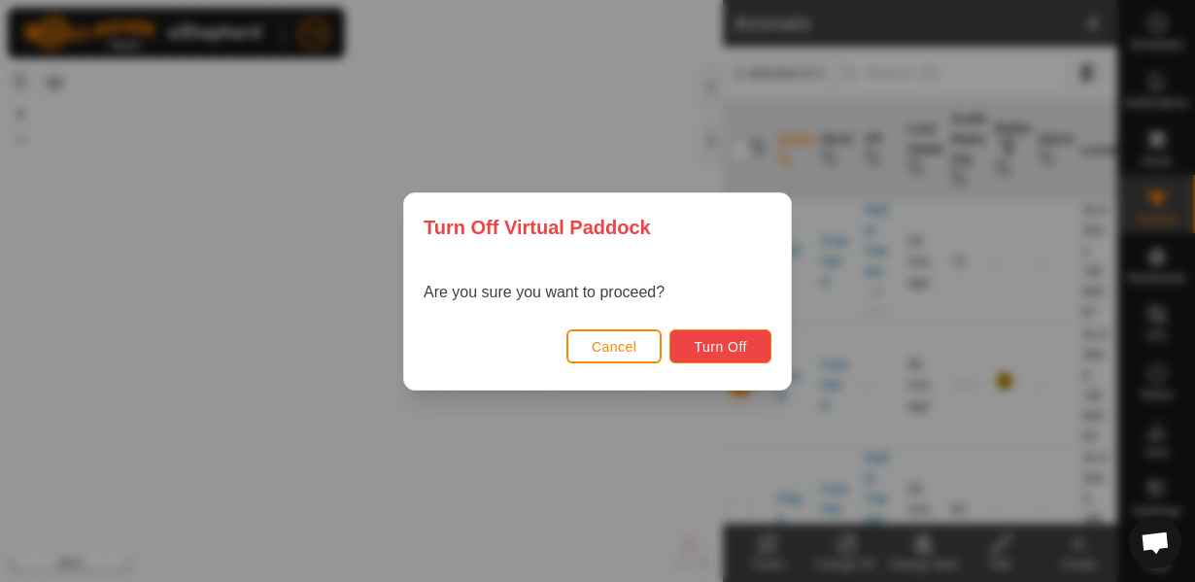
click at [704, 344] on span "Turn Off" at bounding box center [720, 347] width 53 height 16
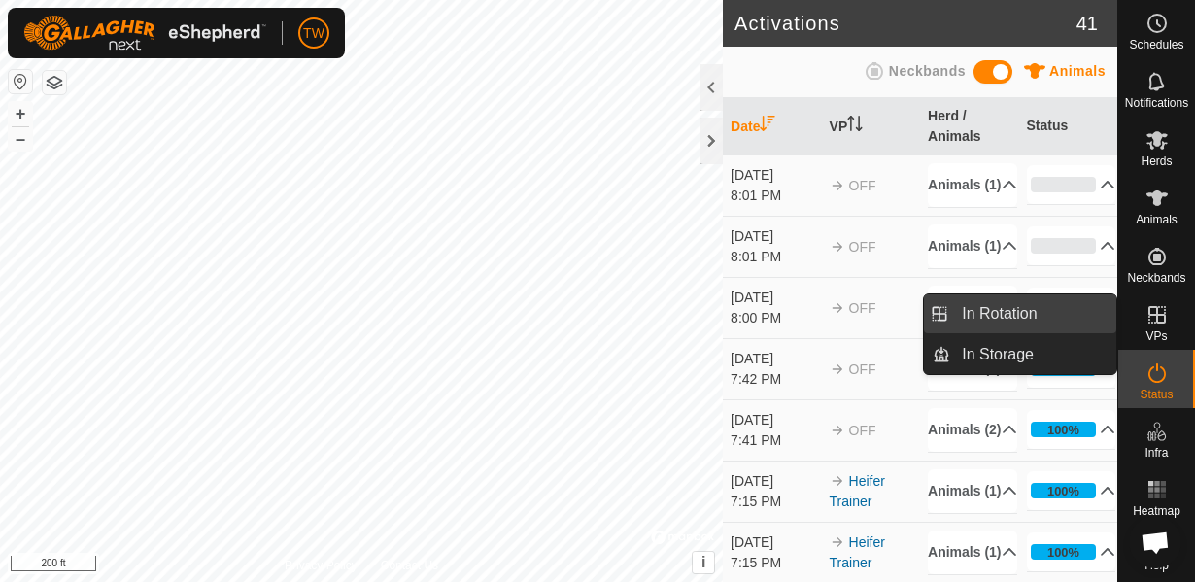
click at [987, 317] on link "In Rotation" at bounding box center [1034, 313] width 166 height 39
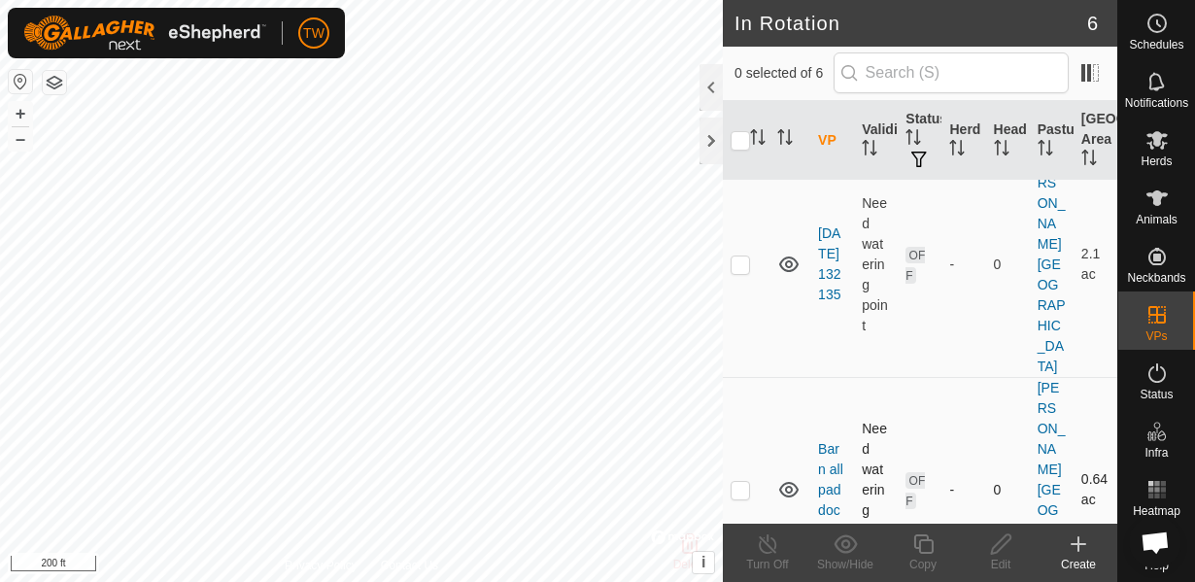
scroll to position [70, 0]
checkbox input "true"
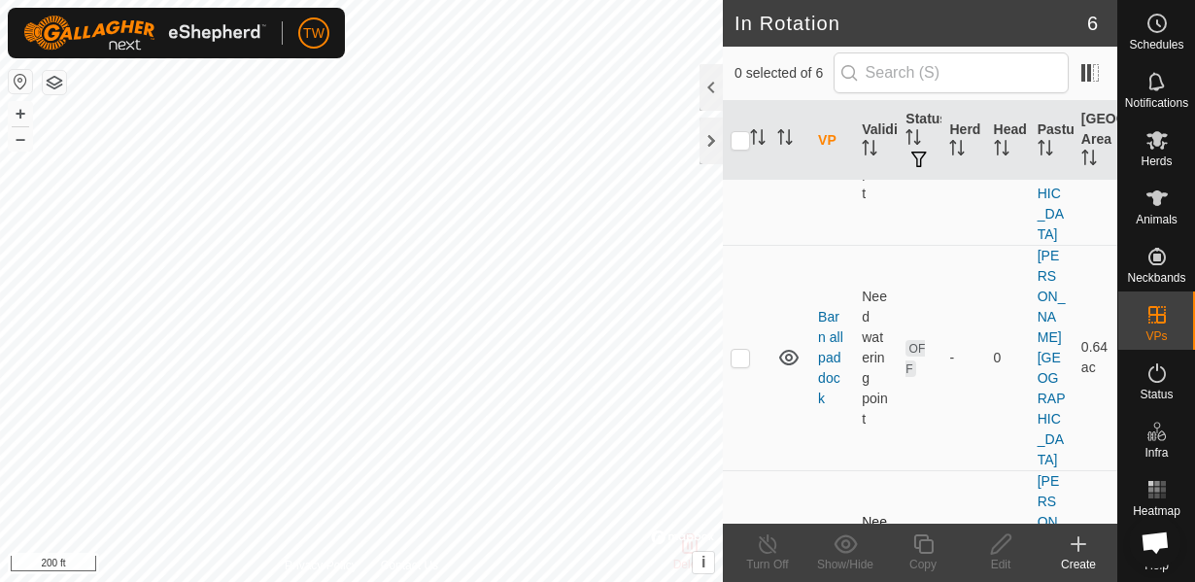
scroll to position [210, 0]
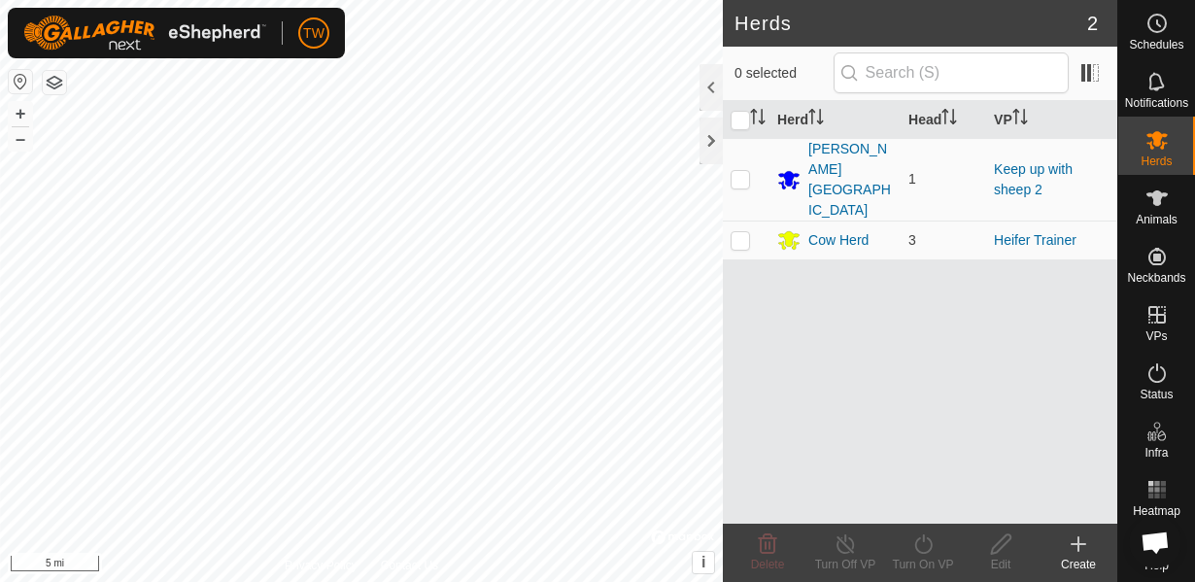
scroll to position [621, 0]
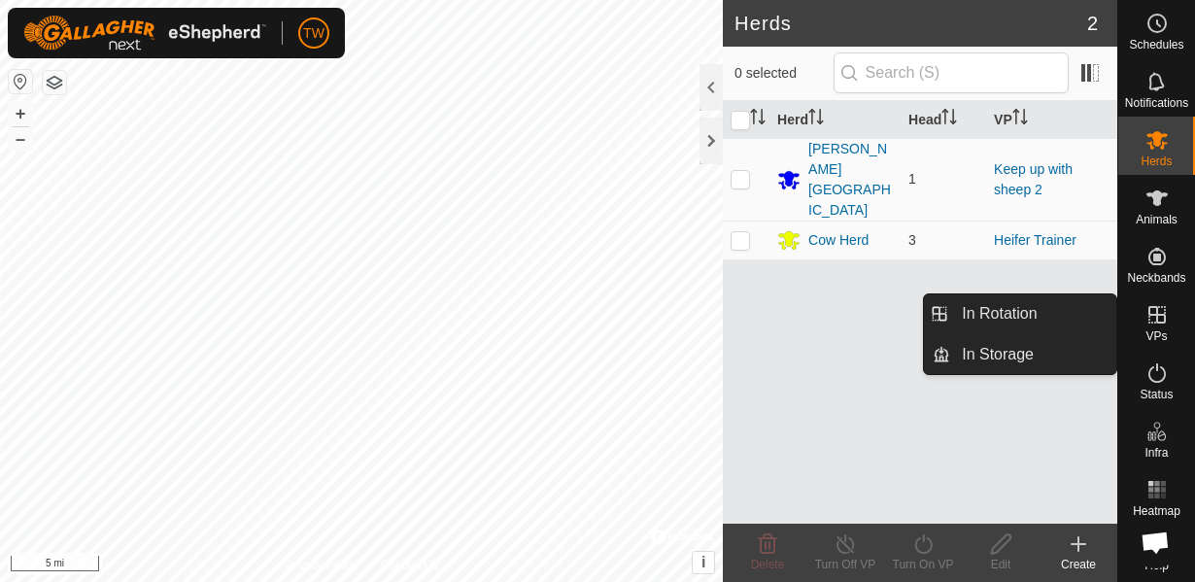
click at [1164, 323] on icon at bounding box center [1157, 314] width 23 height 23
click at [1158, 317] on icon at bounding box center [1157, 314] width 17 height 17
click at [1002, 324] on link "In Rotation" at bounding box center [1034, 313] width 166 height 39
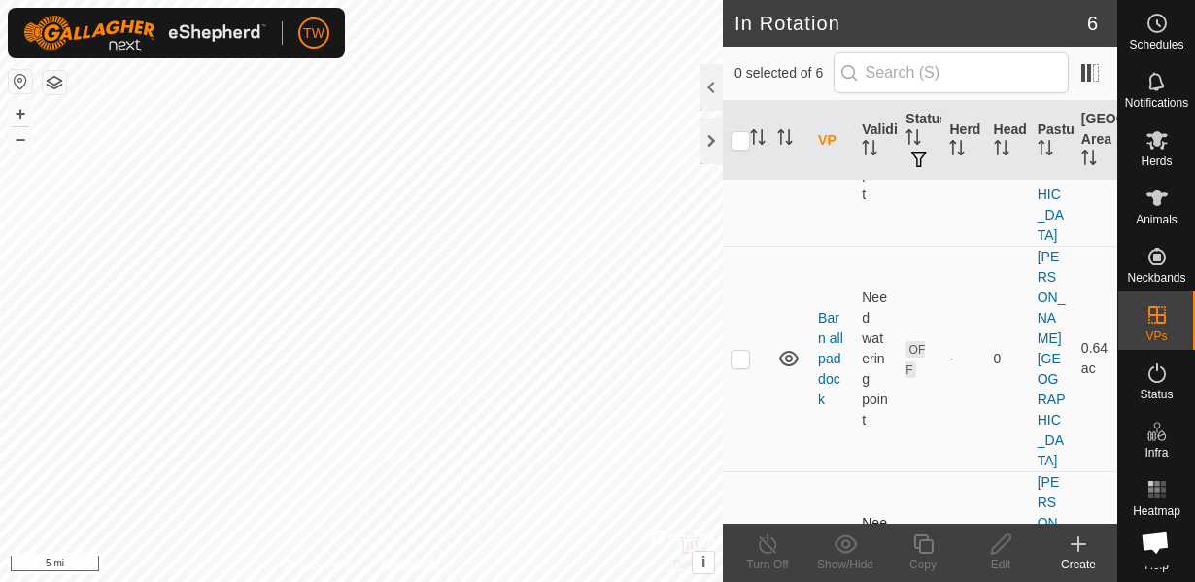
scroll to position [210, 0]
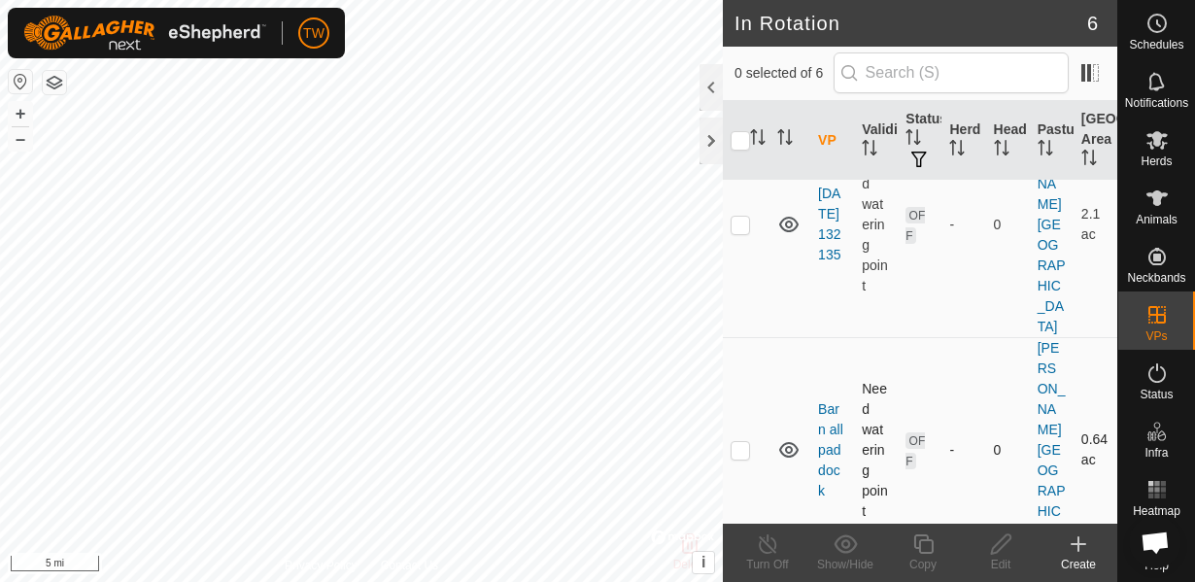
scroll to position [140, 0]
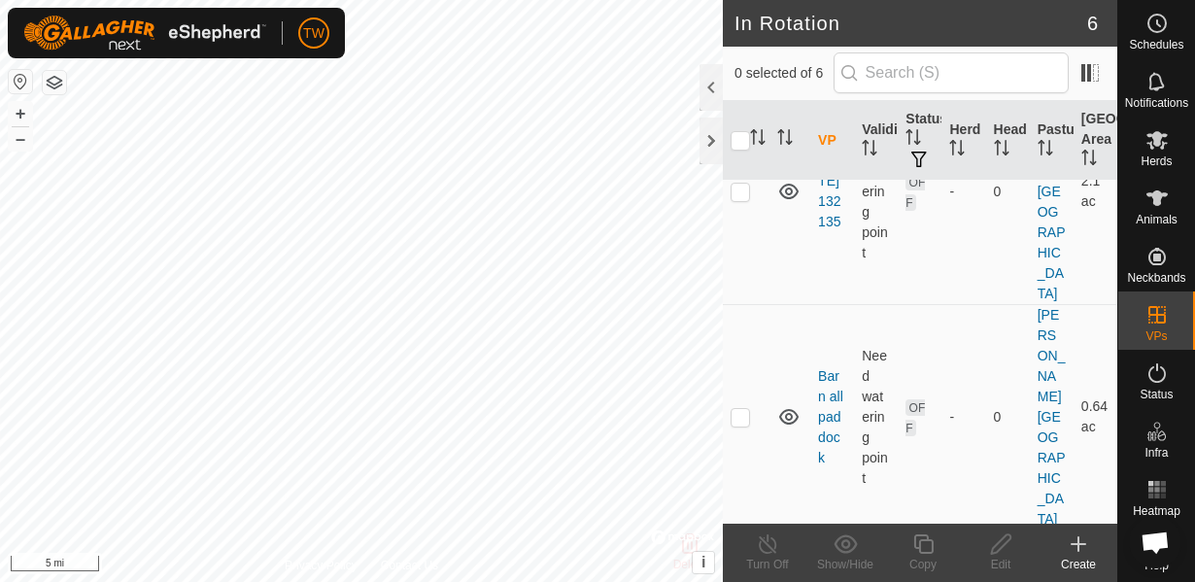
checkbox input "true"
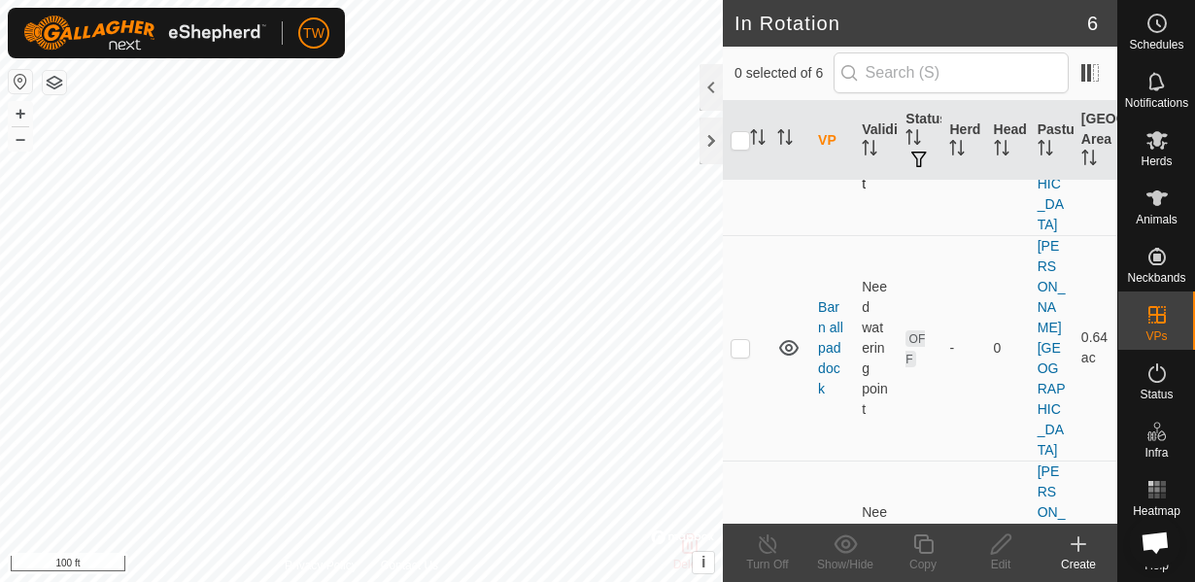
scroll to position [210, 0]
click at [743, 565] on p-checkbox at bounding box center [740, 573] width 19 height 16
checkbox input "true"
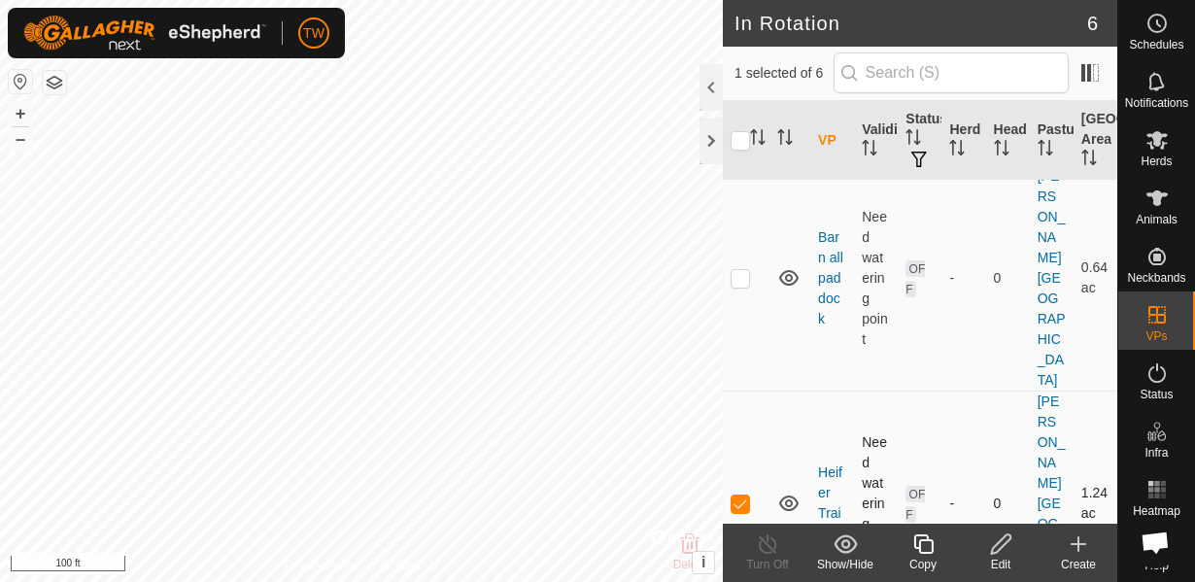
scroll to position [279, 0]
click at [992, 556] on div "Edit" at bounding box center [1001, 564] width 78 height 17
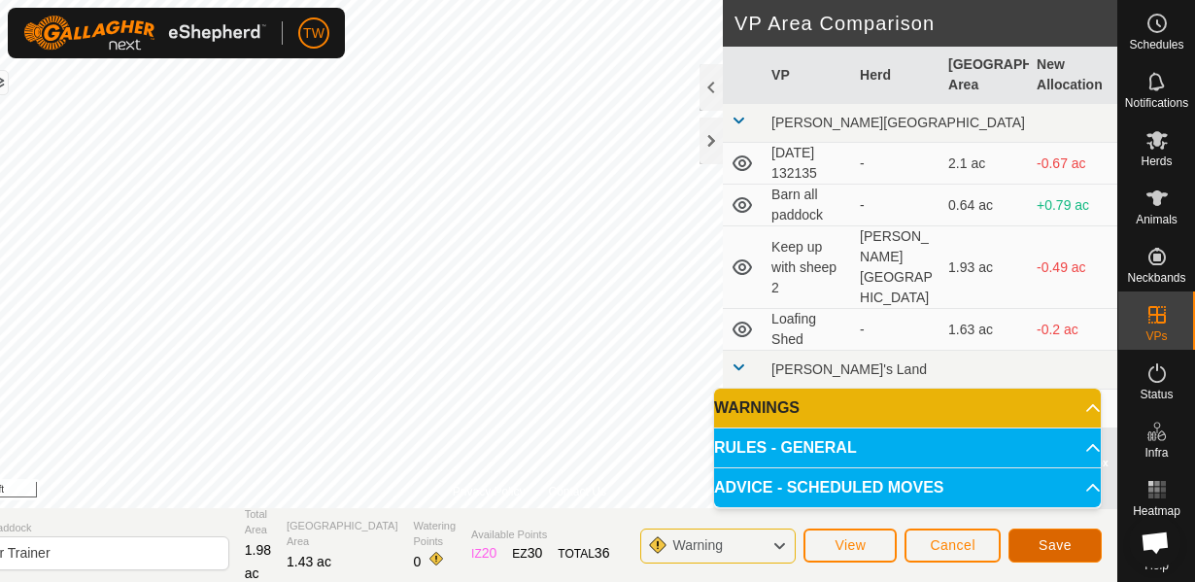
click at [1070, 541] on span "Save" at bounding box center [1055, 545] width 33 height 16
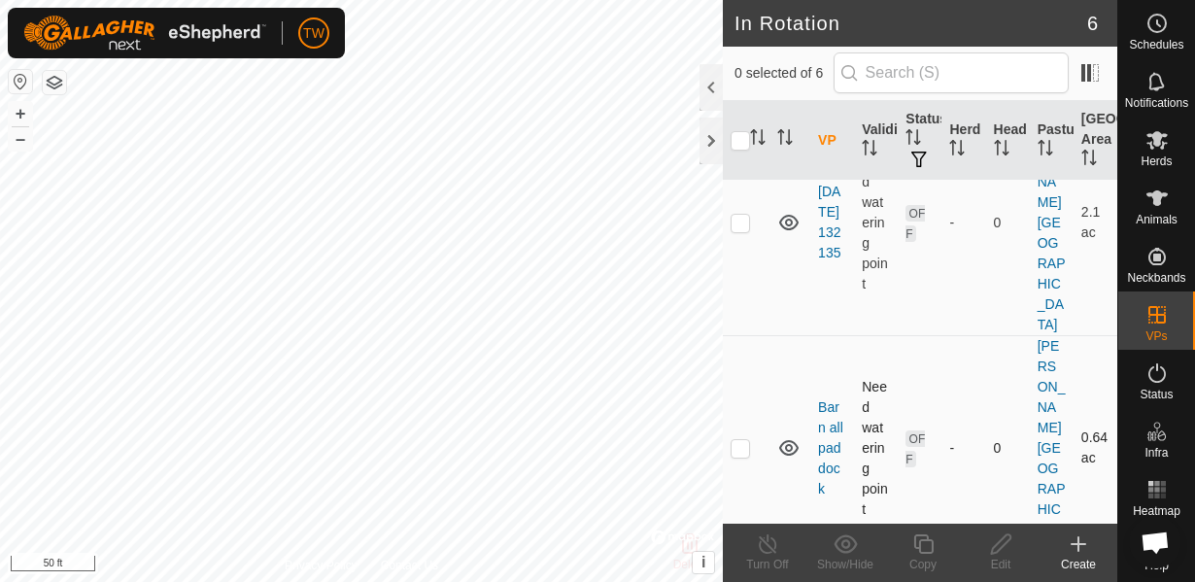
scroll to position [140, 0]
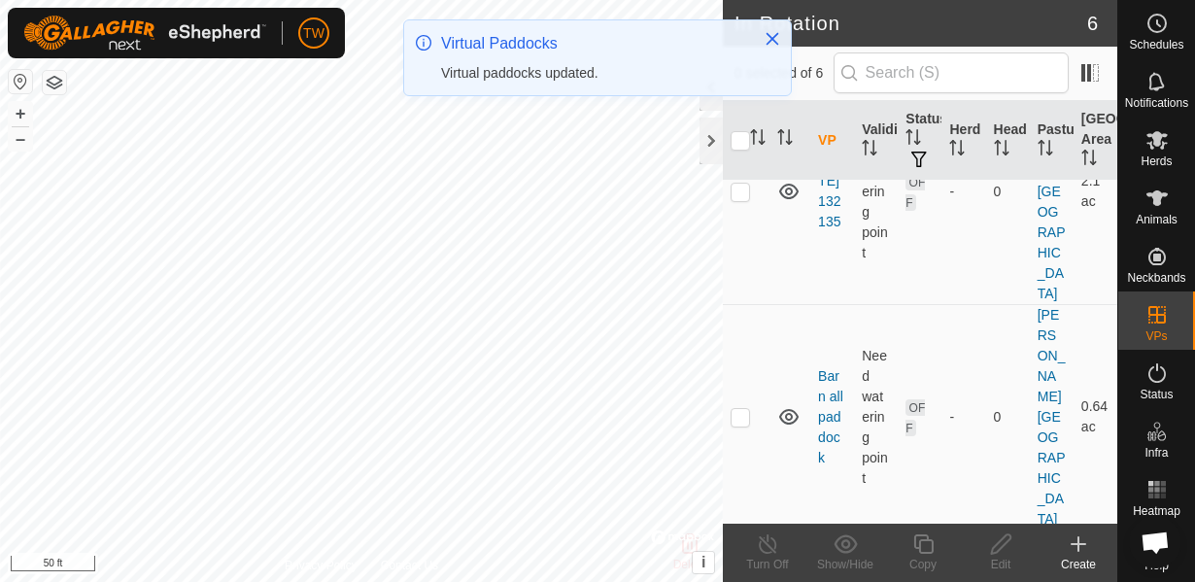
checkbox input "true"
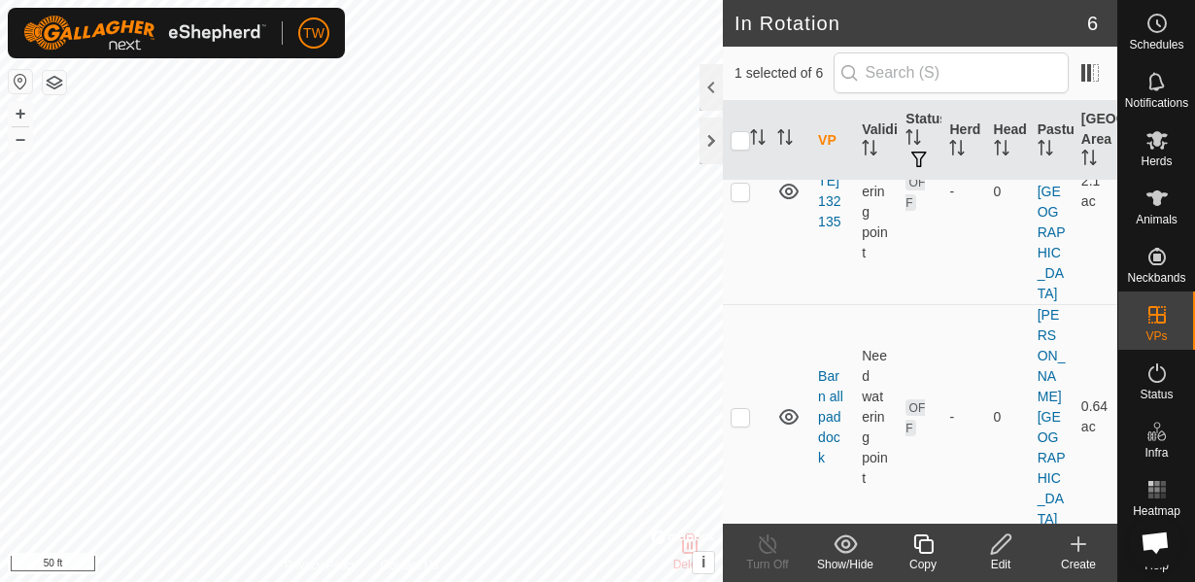
click at [1000, 555] on icon at bounding box center [1001, 544] width 24 height 23
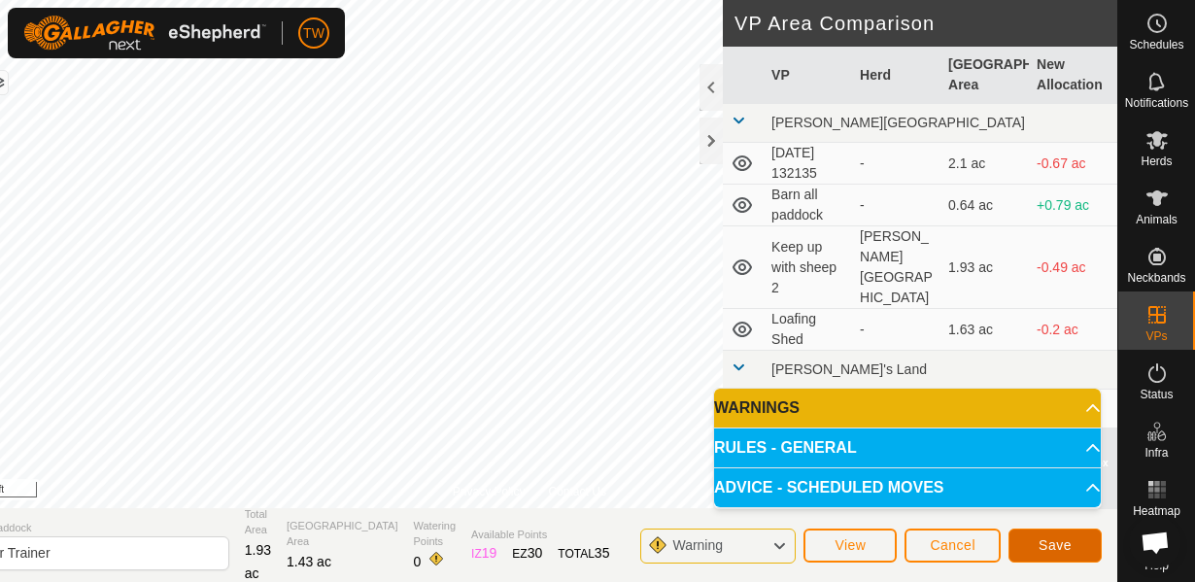
click at [1056, 542] on span "Save" at bounding box center [1055, 545] width 33 height 16
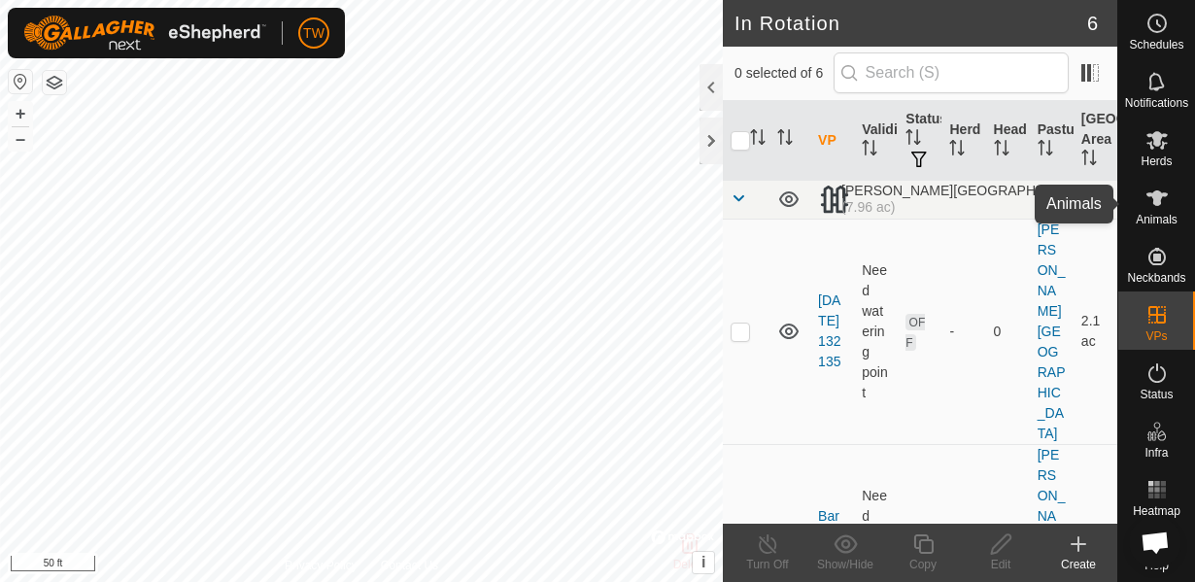
click at [1166, 200] on icon at bounding box center [1157, 198] width 23 height 23
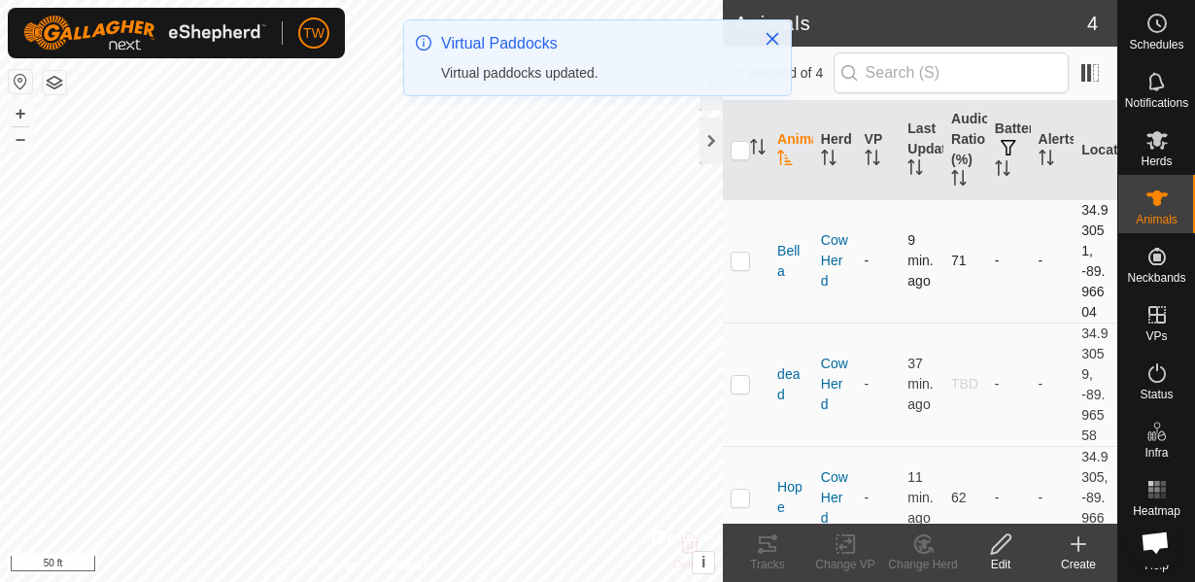
click at [749, 264] on p-checkbox at bounding box center [740, 261] width 19 height 16
checkbox input "true"
click at [852, 544] on icon at bounding box center [846, 544] width 24 height 23
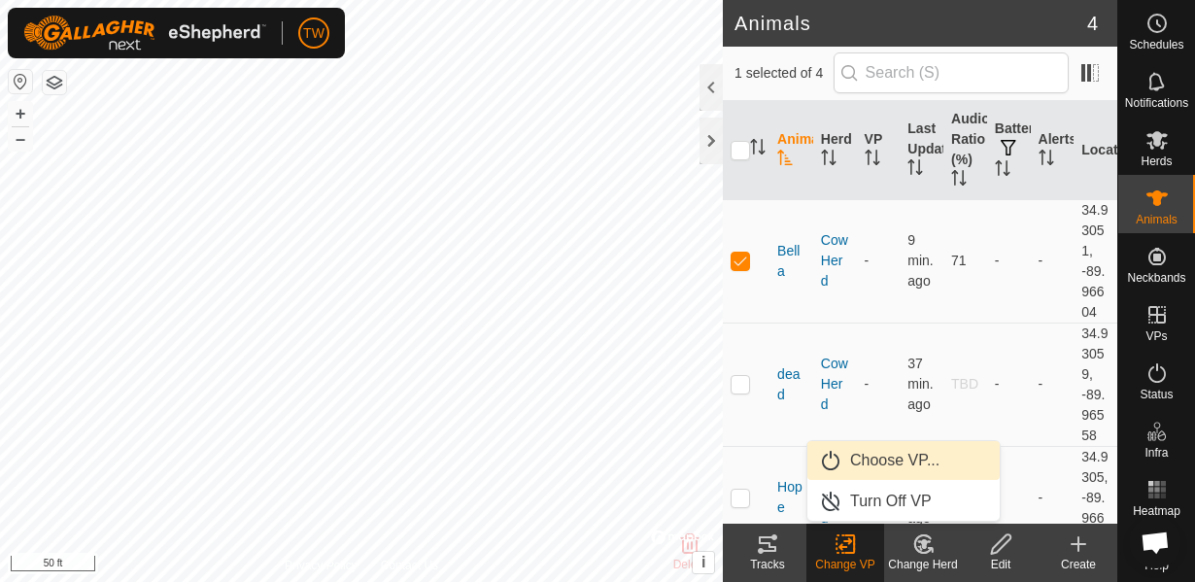
click at [912, 463] on link "Choose VP..." at bounding box center [904, 460] width 192 height 39
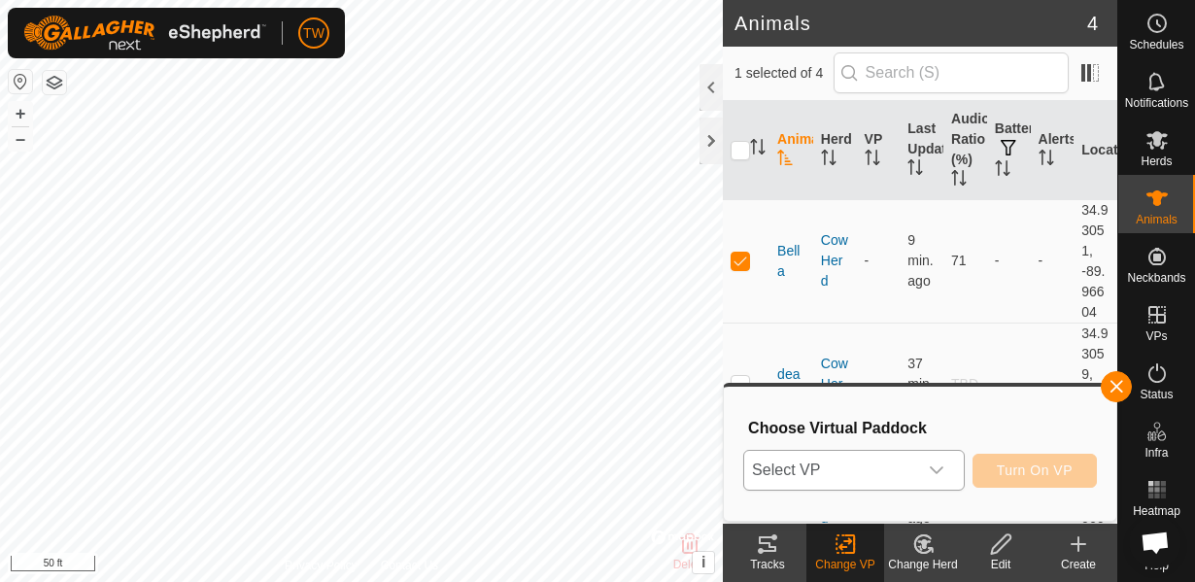
click at [881, 486] on span "Select VP" at bounding box center [831, 470] width 173 height 39
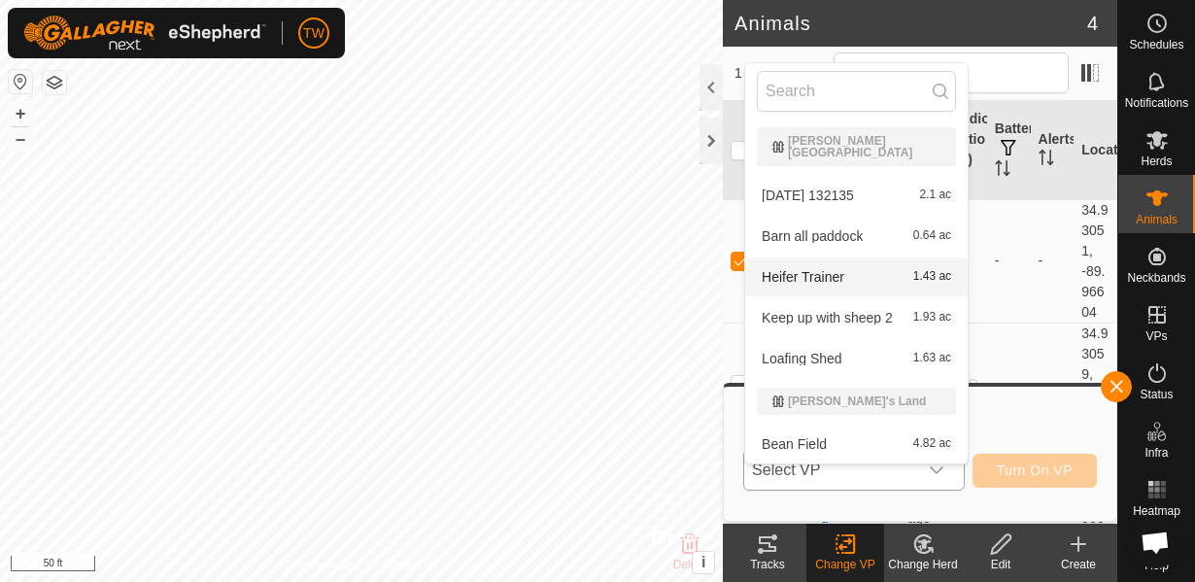
click at [835, 266] on li "Heifer Trainer 1.43 ac" at bounding box center [856, 277] width 223 height 39
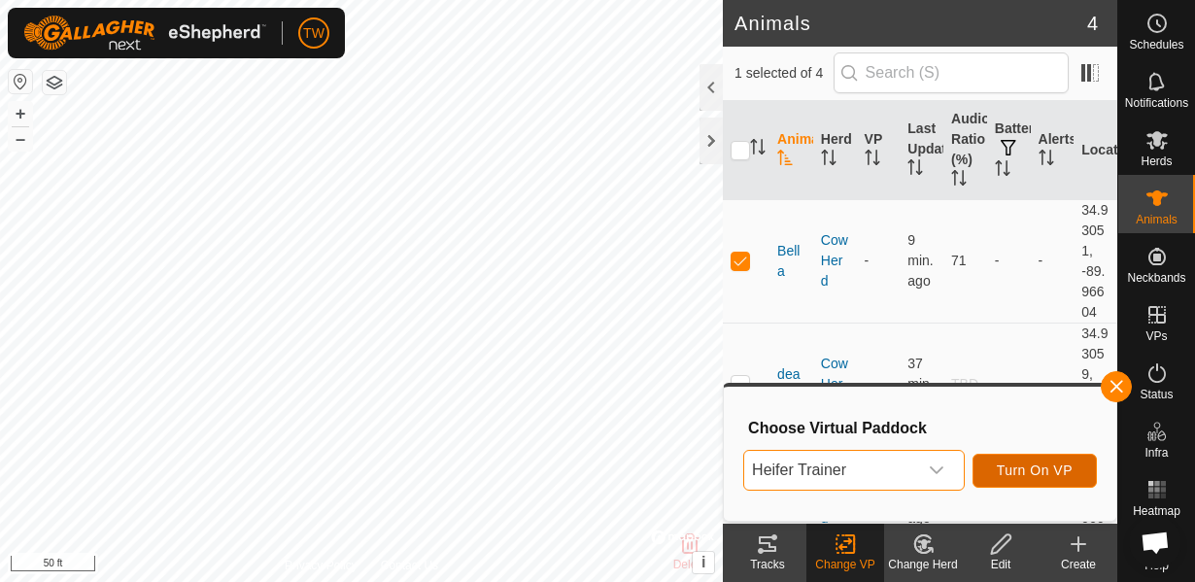
click at [1069, 469] on span "Turn On VP" at bounding box center [1035, 471] width 76 height 16
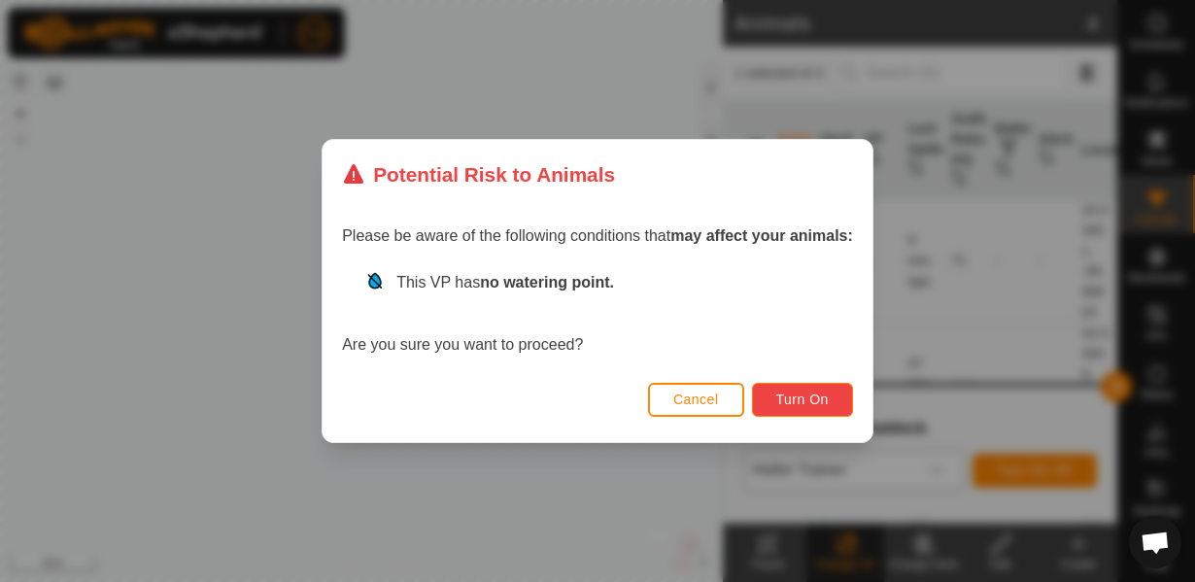
click at [824, 392] on span "Turn On" at bounding box center [803, 400] width 52 height 16
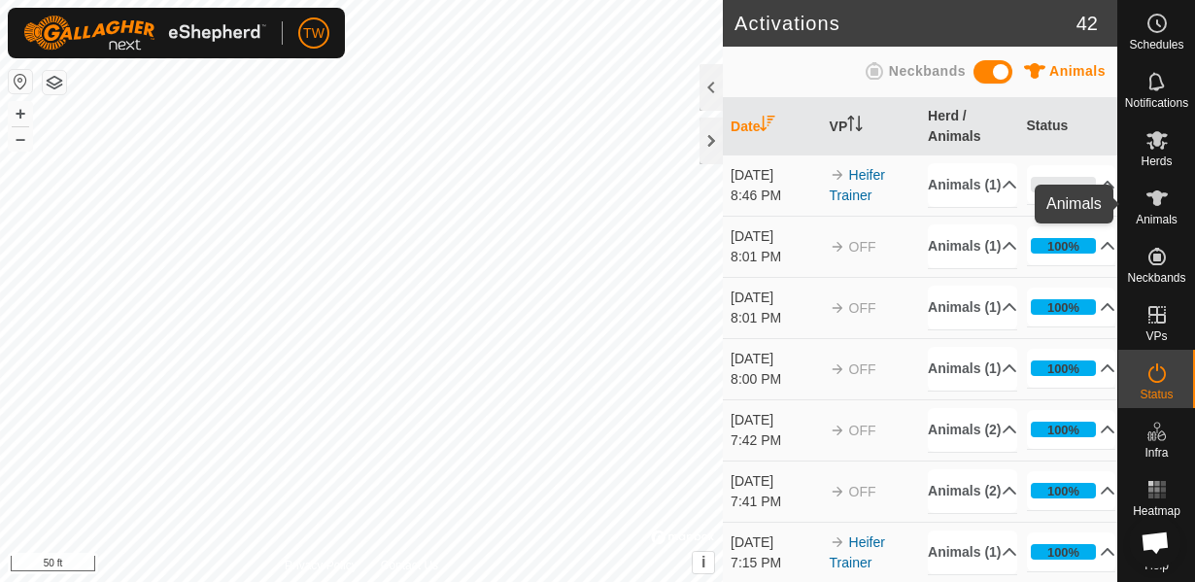
click at [1156, 201] on icon at bounding box center [1157, 199] width 21 height 16
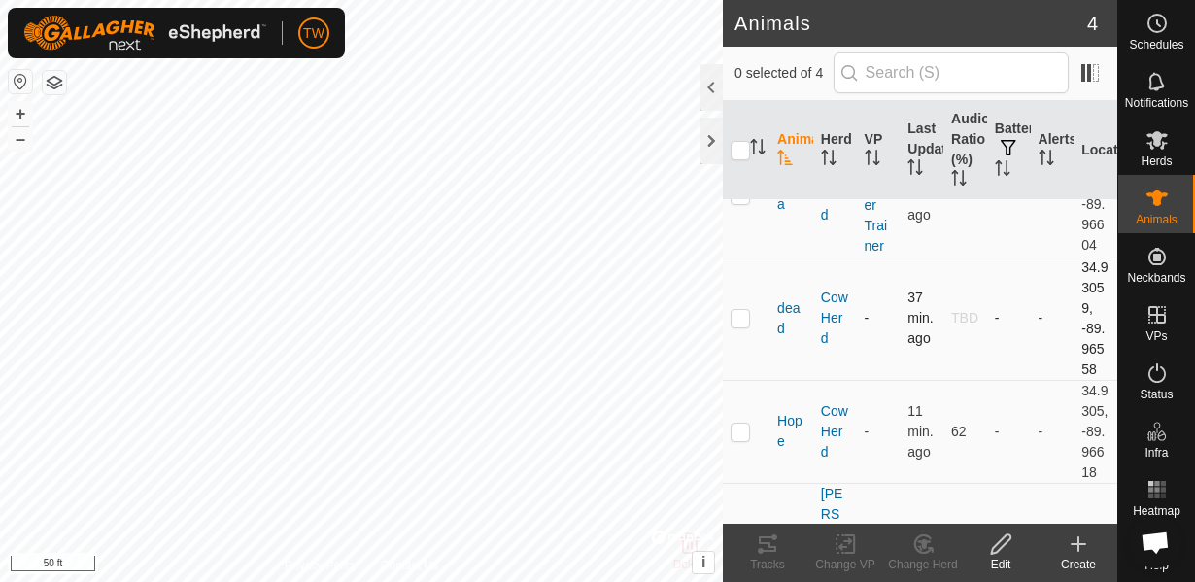
scroll to position [70, 0]
click at [741, 425] on p-checkbox at bounding box center [740, 429] width 19 height 16
checkbox input "true"
click at [854, 552] on icon at bounding box center [850, 544] width 9 height 17
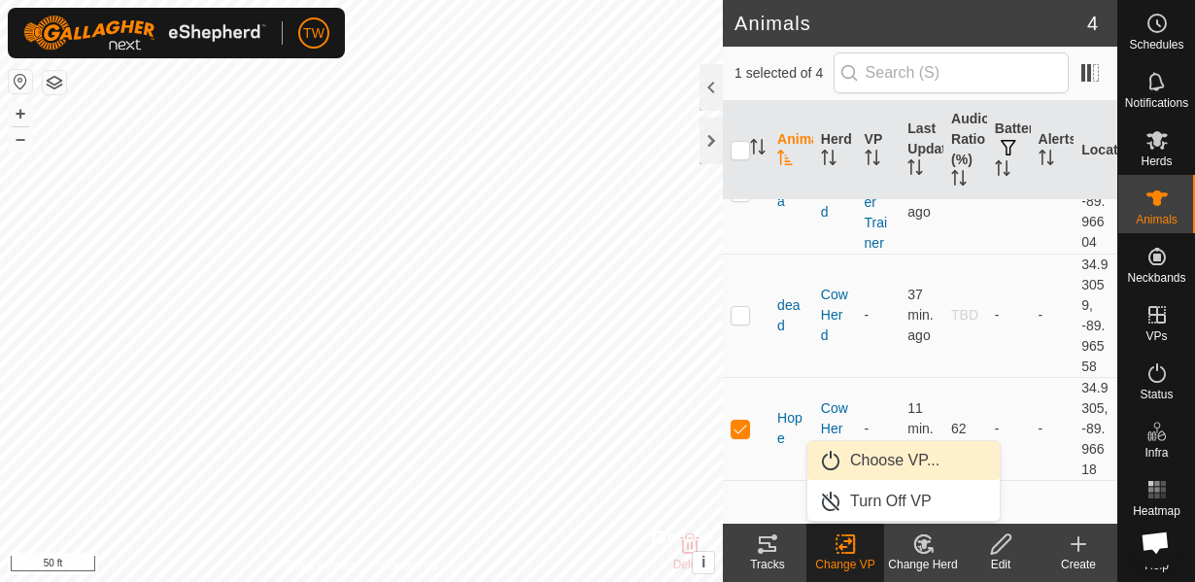
click at [889, 448] on link "Choose VP..." at bounding box center [904, 460] width 192 height 39
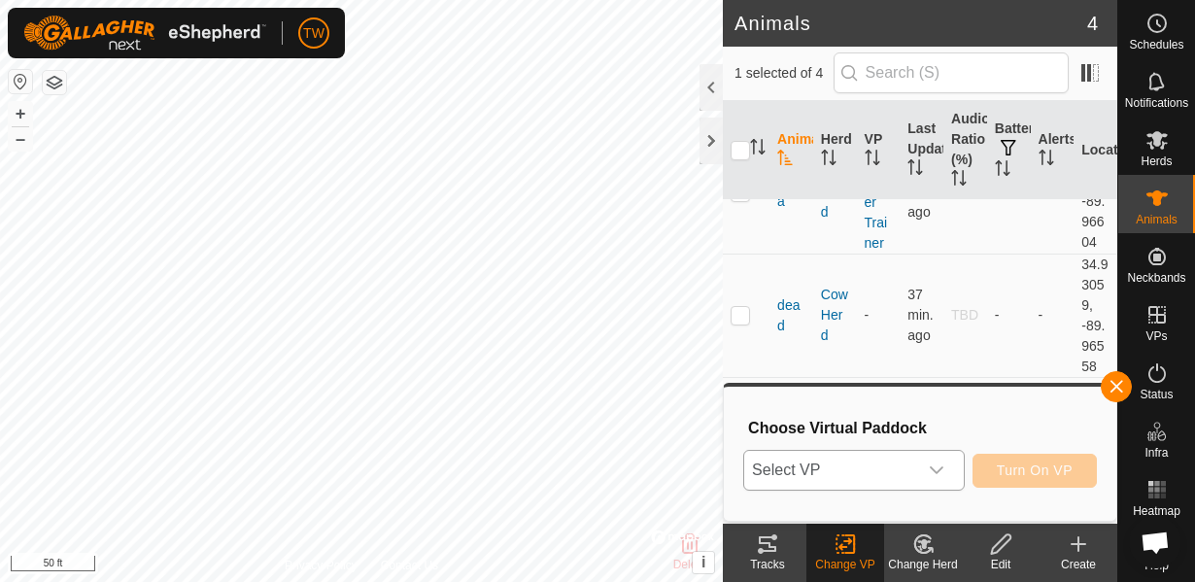
click at [863, 472] on span "Select VP" at bounding box center [831, 470] width 173 height 39
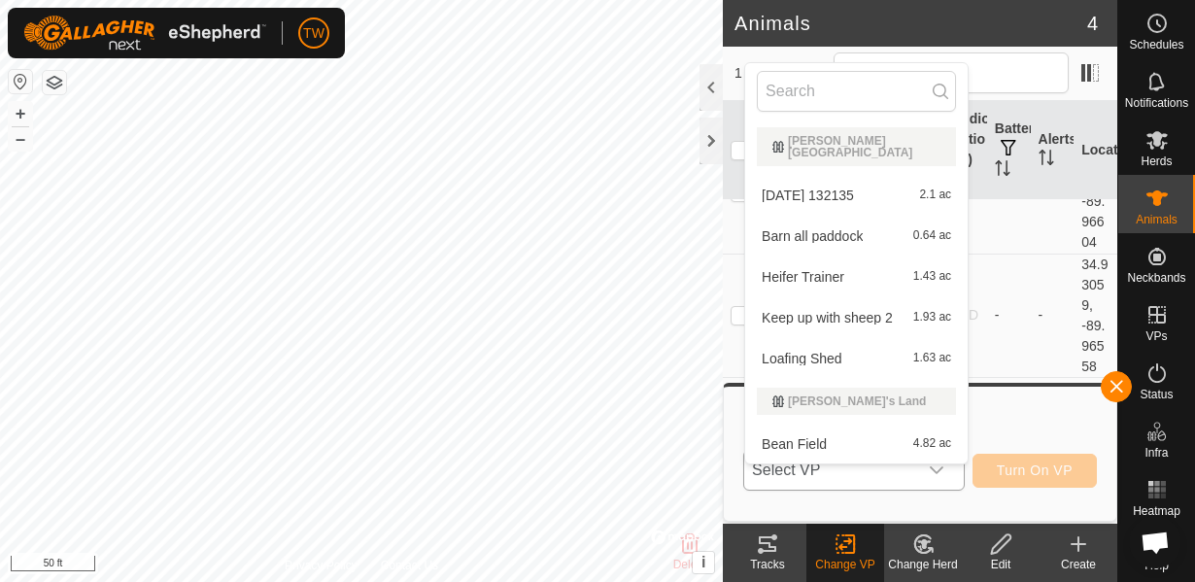
click at [811, 263] on li "Heifer Trainer 1.43 ac" at bounding box center [856, 277] width 223 height 39
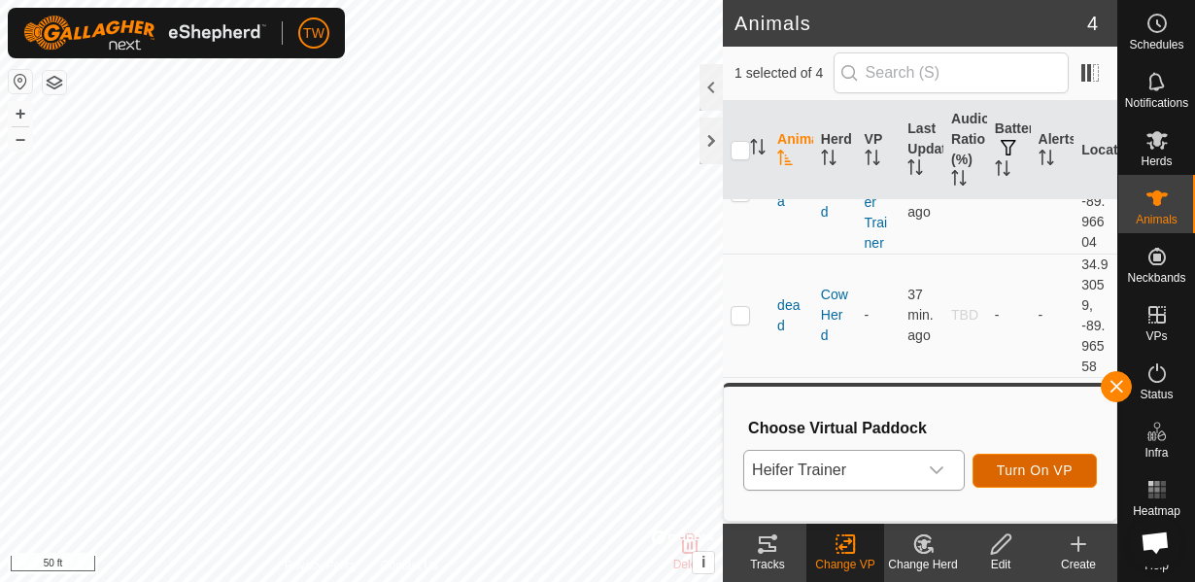
click at [1072, 472] on span "Turn On VP" at bounding box center [1035, 471] width 76 height 16
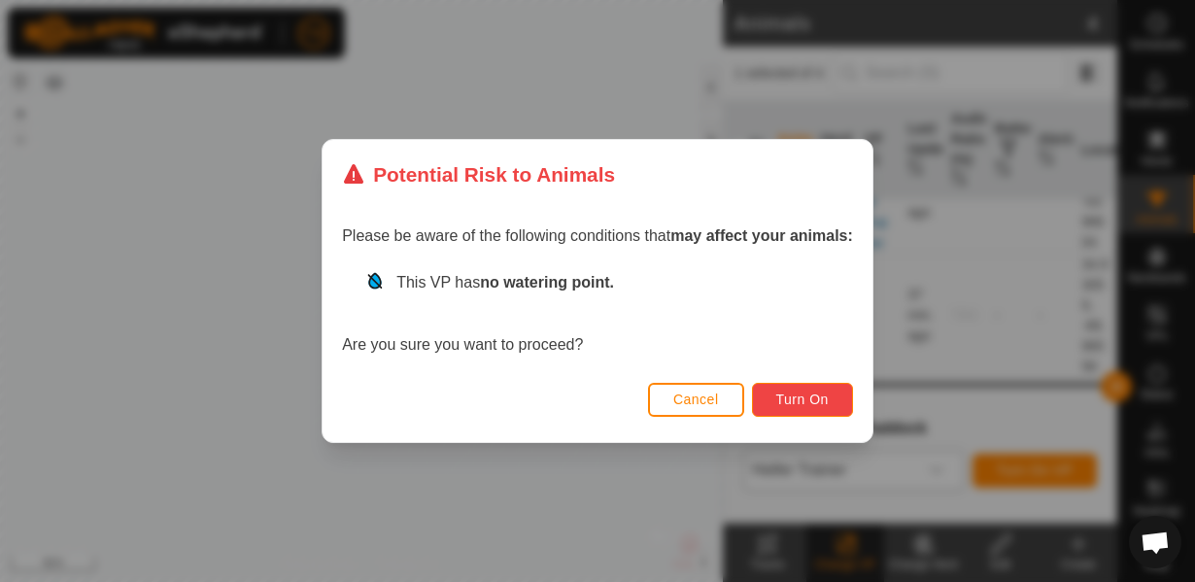
click at [837, 411] on button "Turn On" at bounding box center [802, 400] width 101 height 34
